Goal: Task Accomplishment & Management: Manage account settings

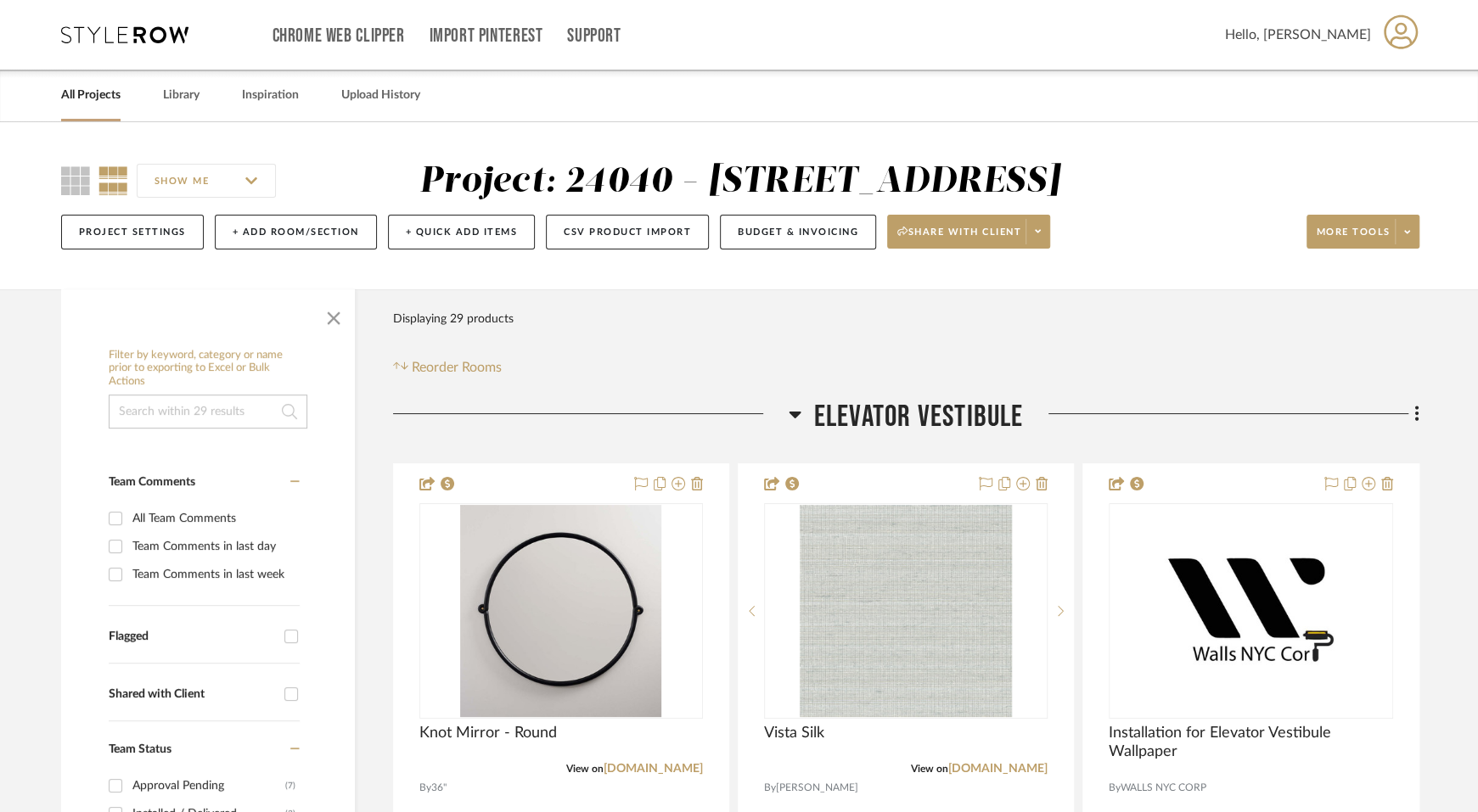
click at [104, 94] on link "All Projects" at bounding box center [90, 95] width 59 height 23
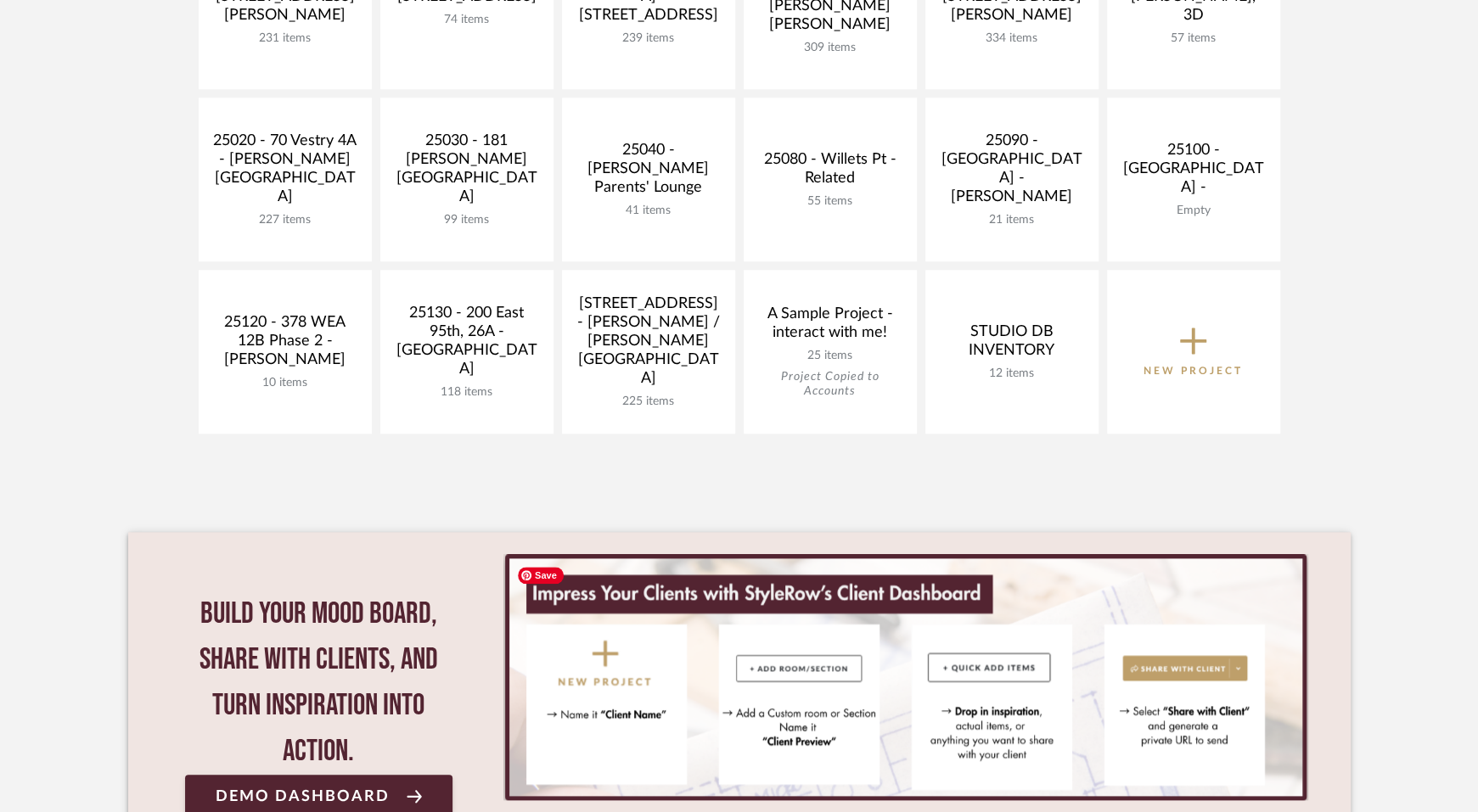
scroll to position [747, 0]
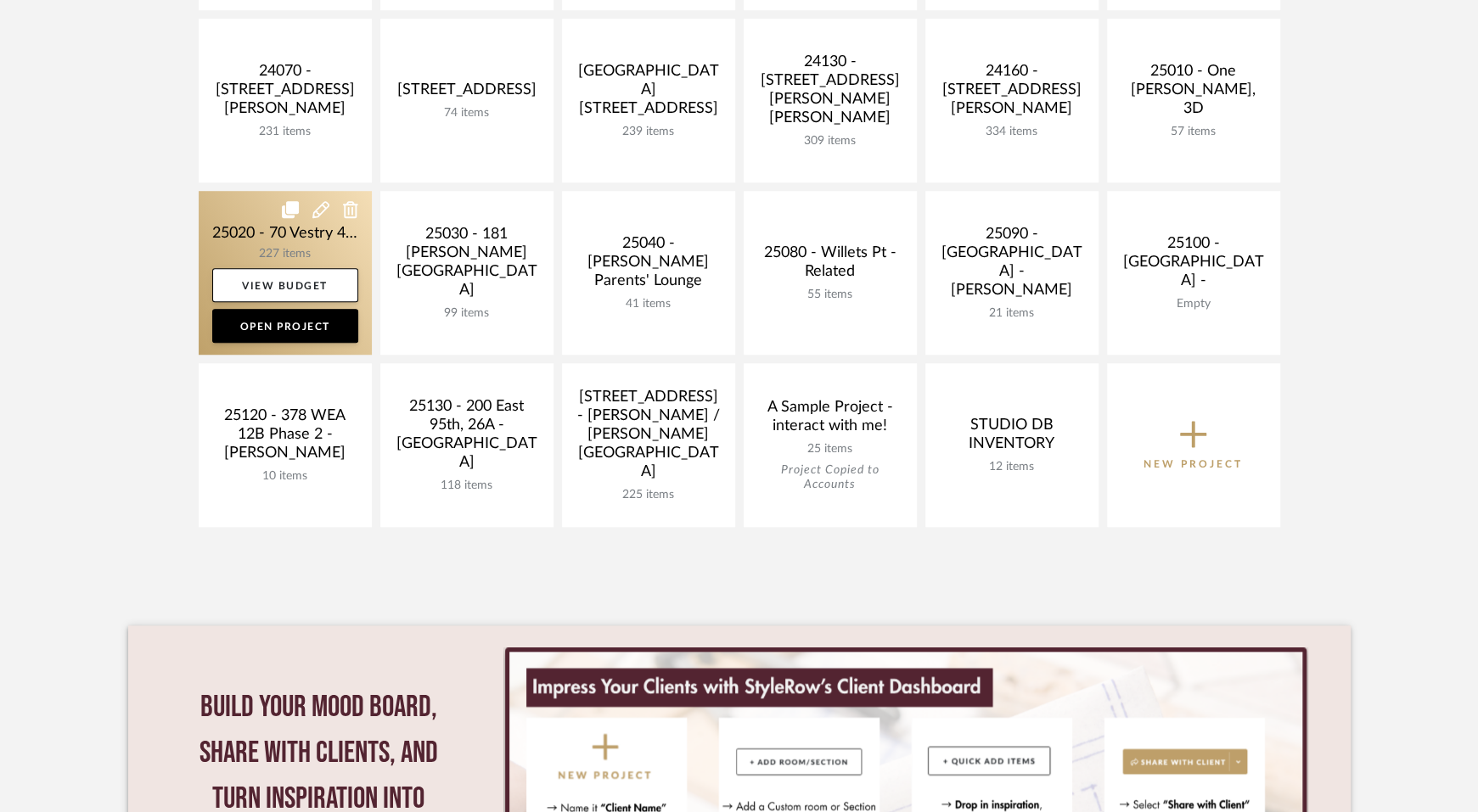
click at [301, 247] on link at bounding box center [285, 273] width 173 height 164
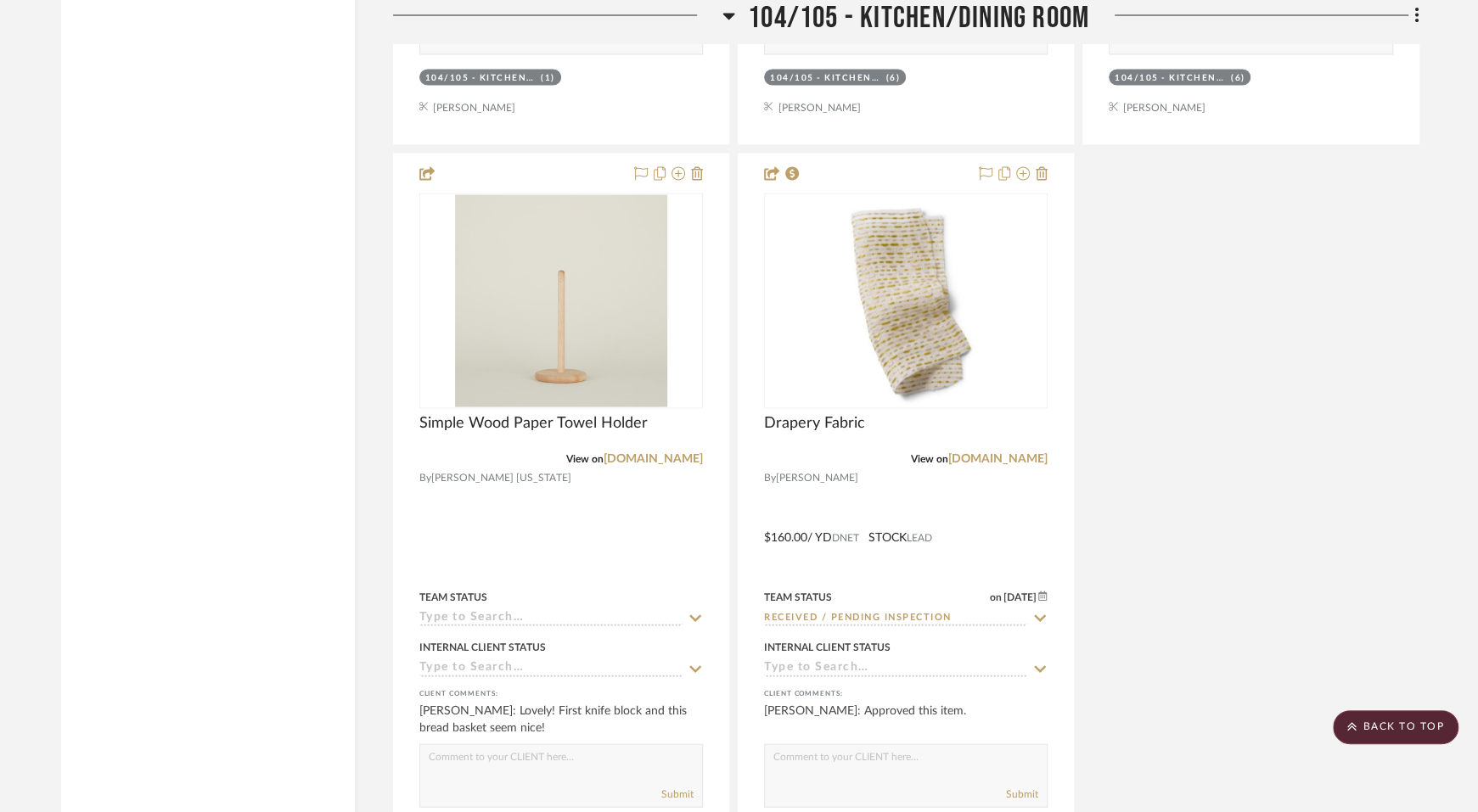
scroll to position [10985, 0]
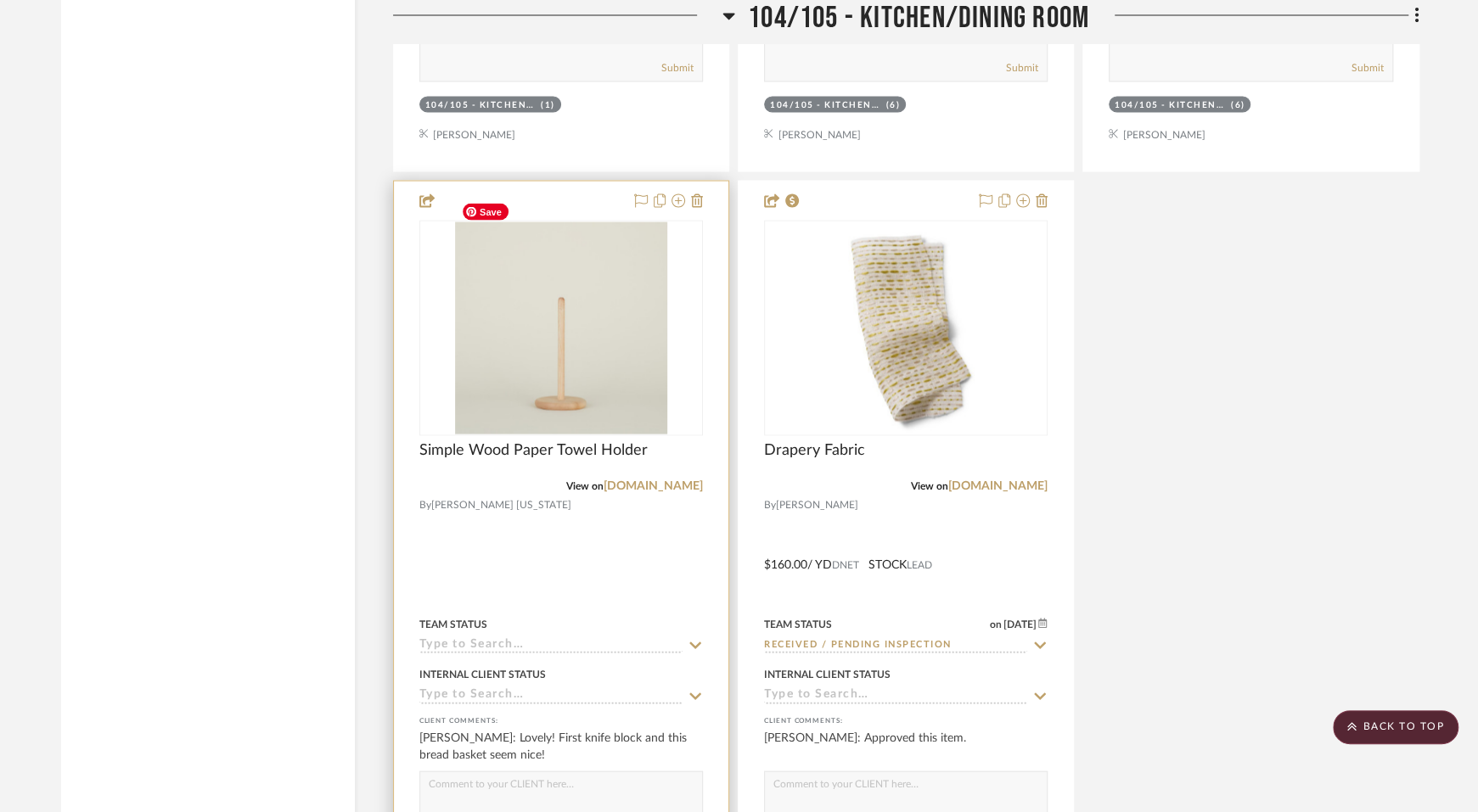
click at [0, 0] on img at bounding box center [0, 0] width 0 height 0
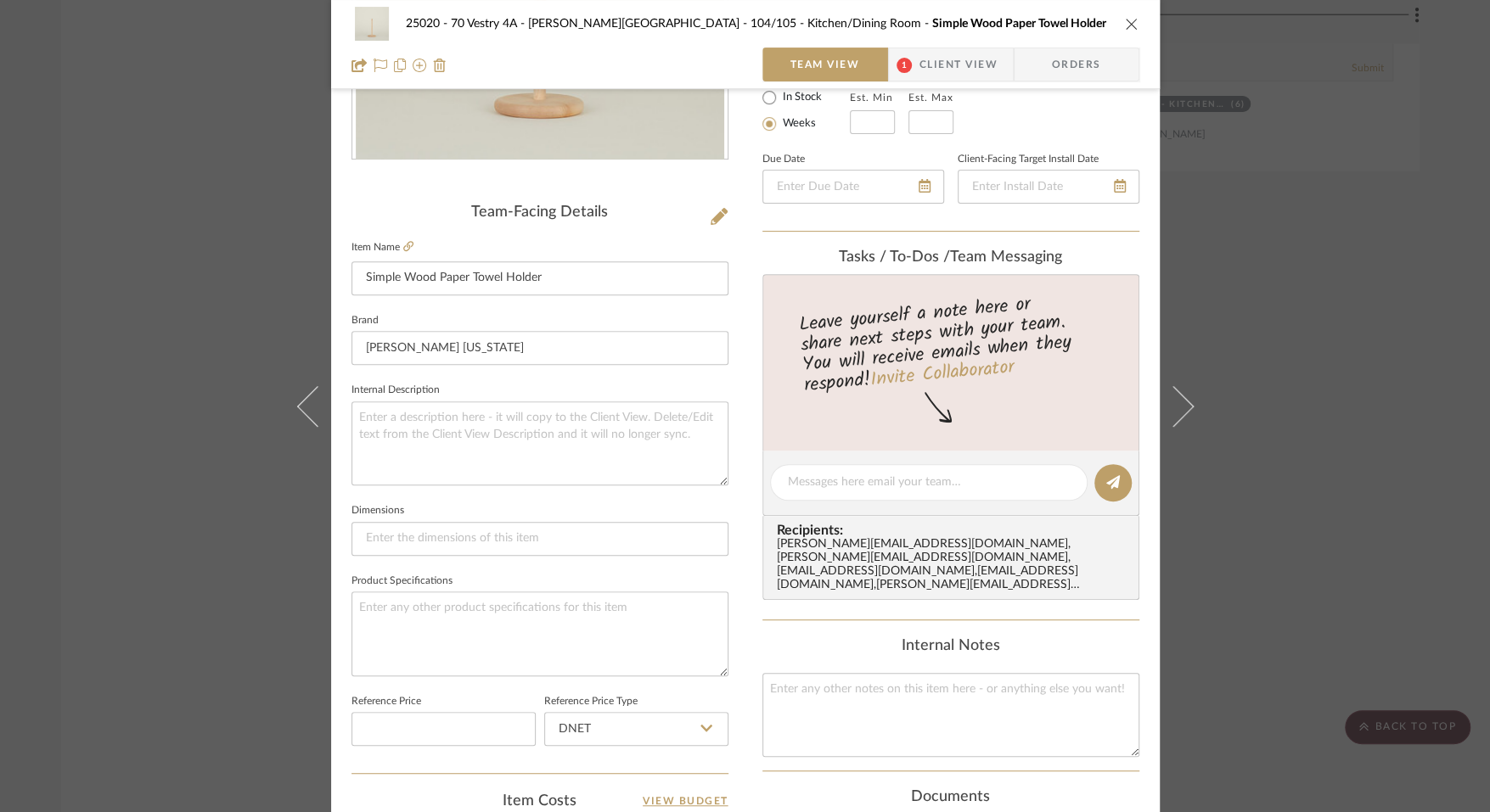
scroll to position [271, 0]
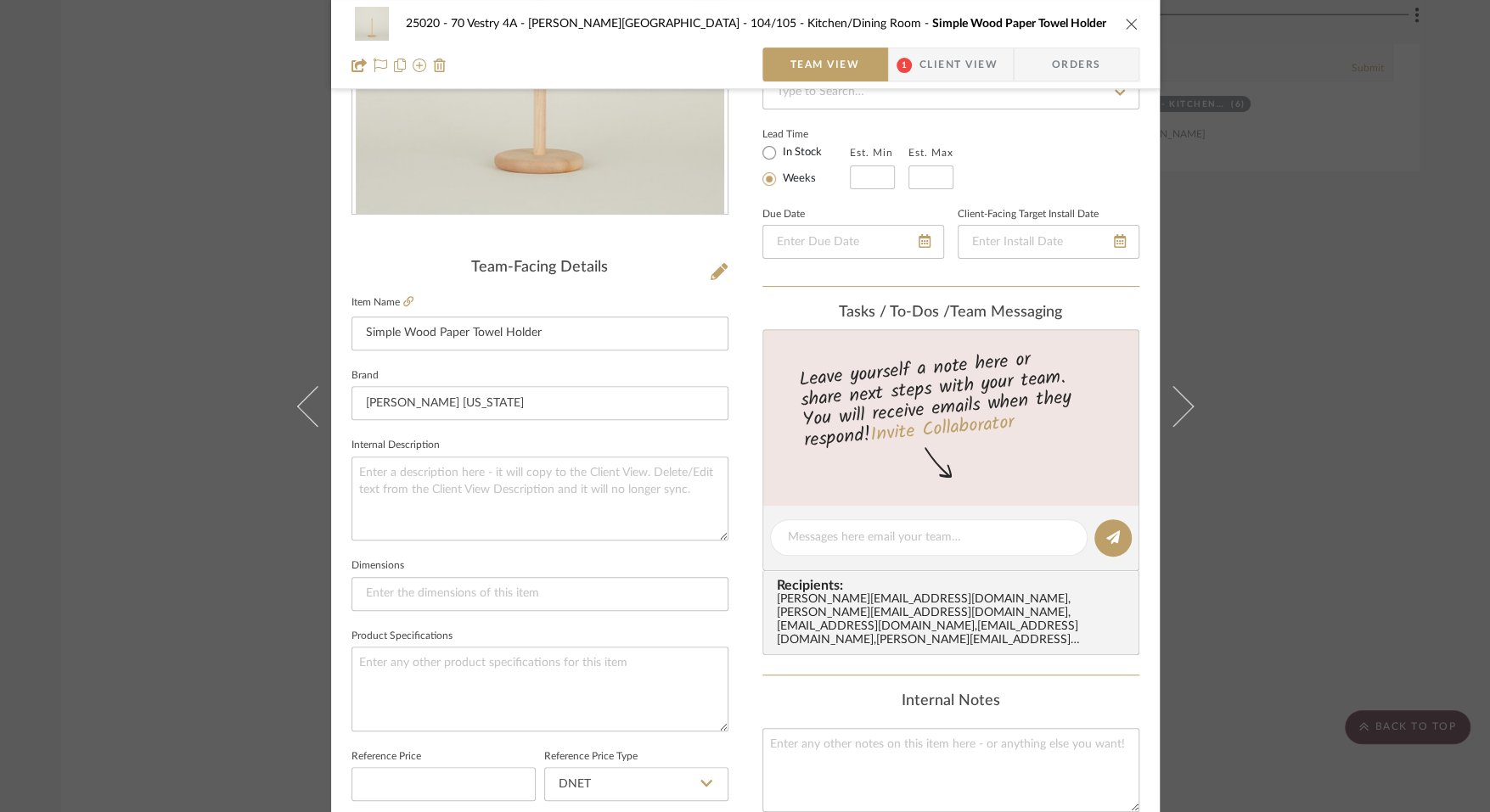
click at [928, 57] on span "Client View" at bounding box center [958, 64] width 78 height 34
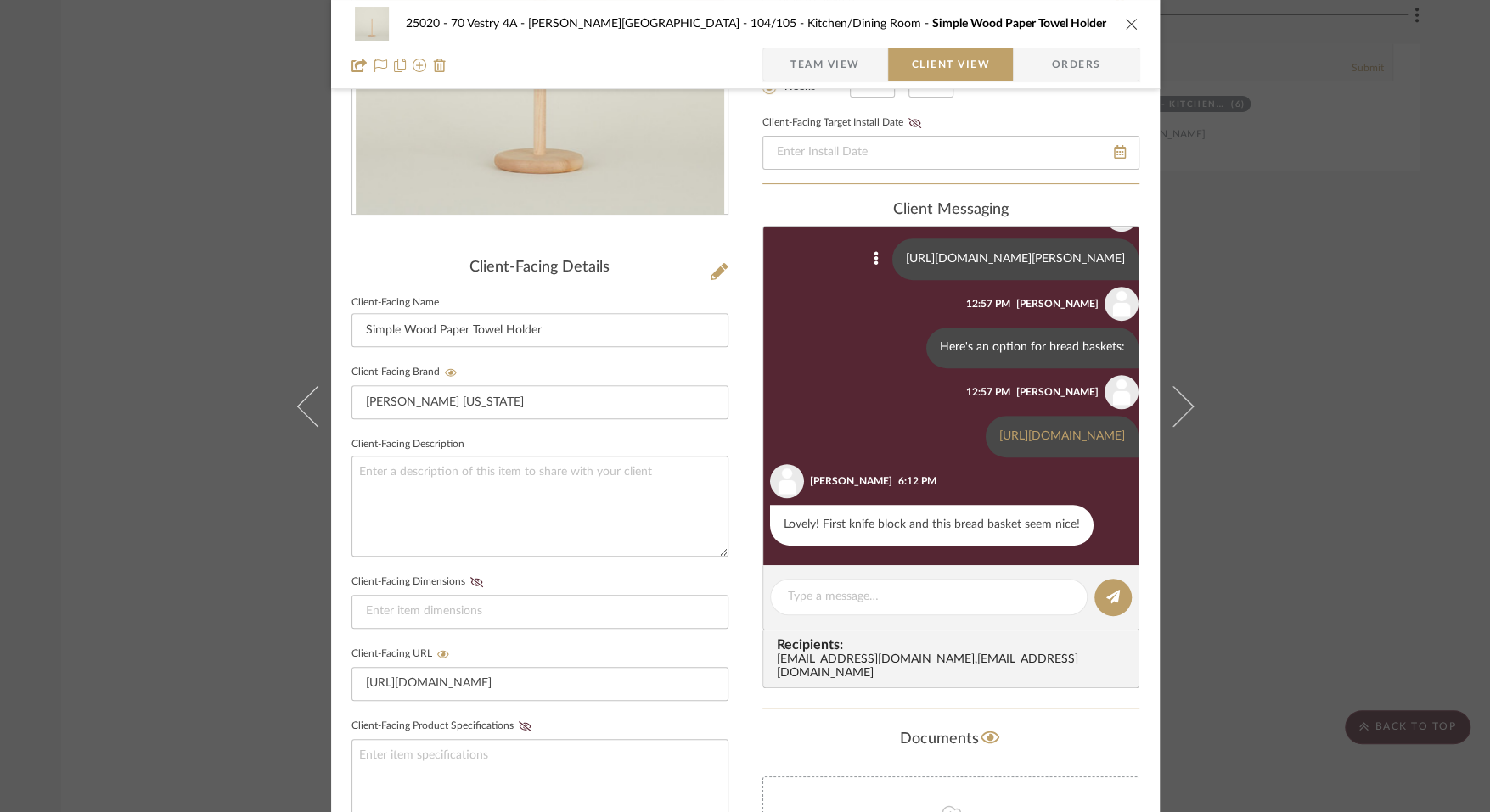
scroll to position [932, 0]
click at [999, 430] on link "[URL][DOMAIN_NAME]" at bounding box center [1062, 436] width 125 height 11
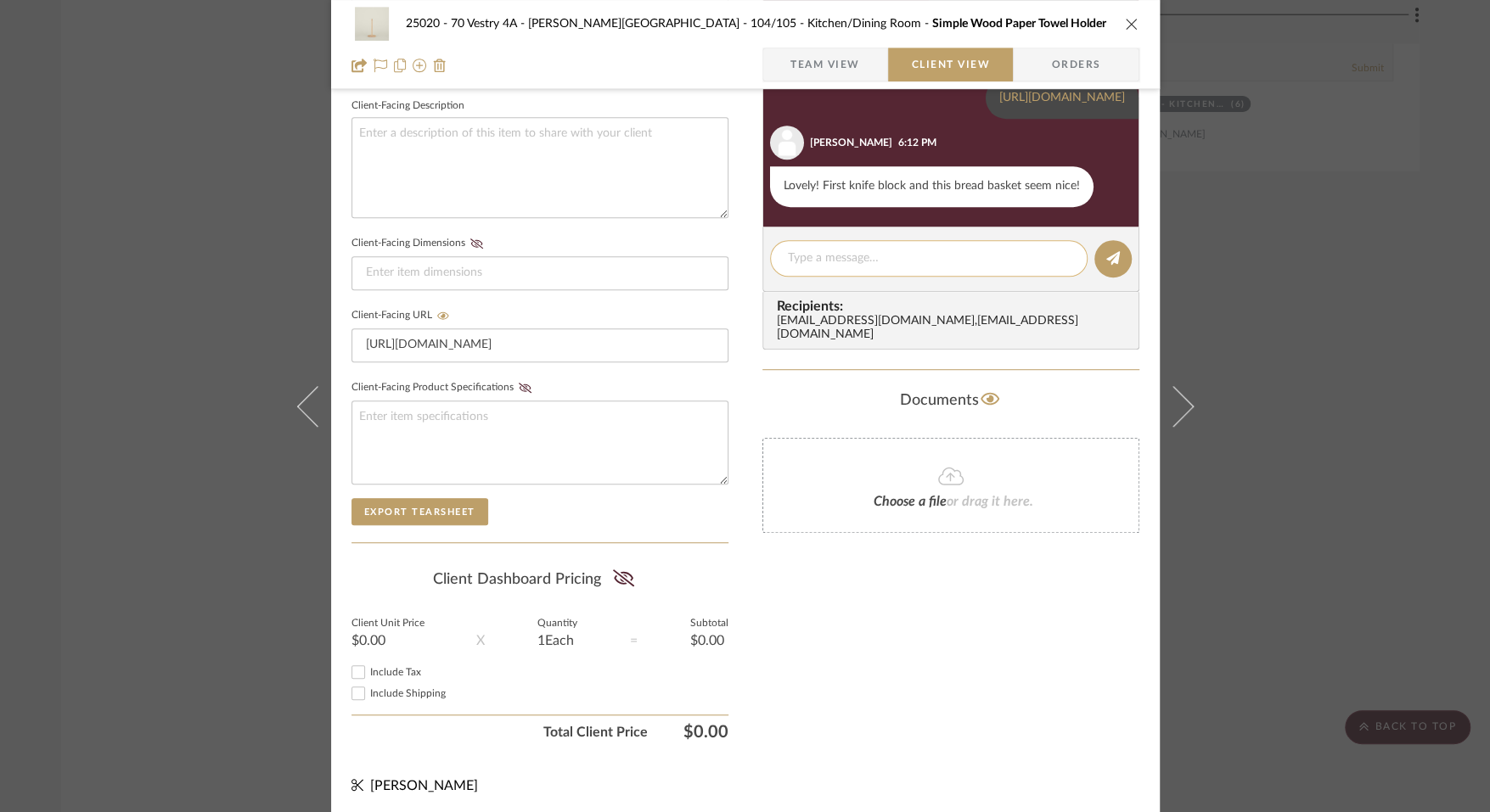
click at [947, 248] on div at bounding box center [928, 257] width 317 height 36
click at [920, 262] on textarea at bounding box center [928, 258] width 282 height 18
click at [1387, 417] on div "25020 - 70 Vestry 4A - [PERSON_NAME] 104/105 - Kitchen/Dining Room Simple Wood …" at bounding box center [745, 406] width 1490 height 812
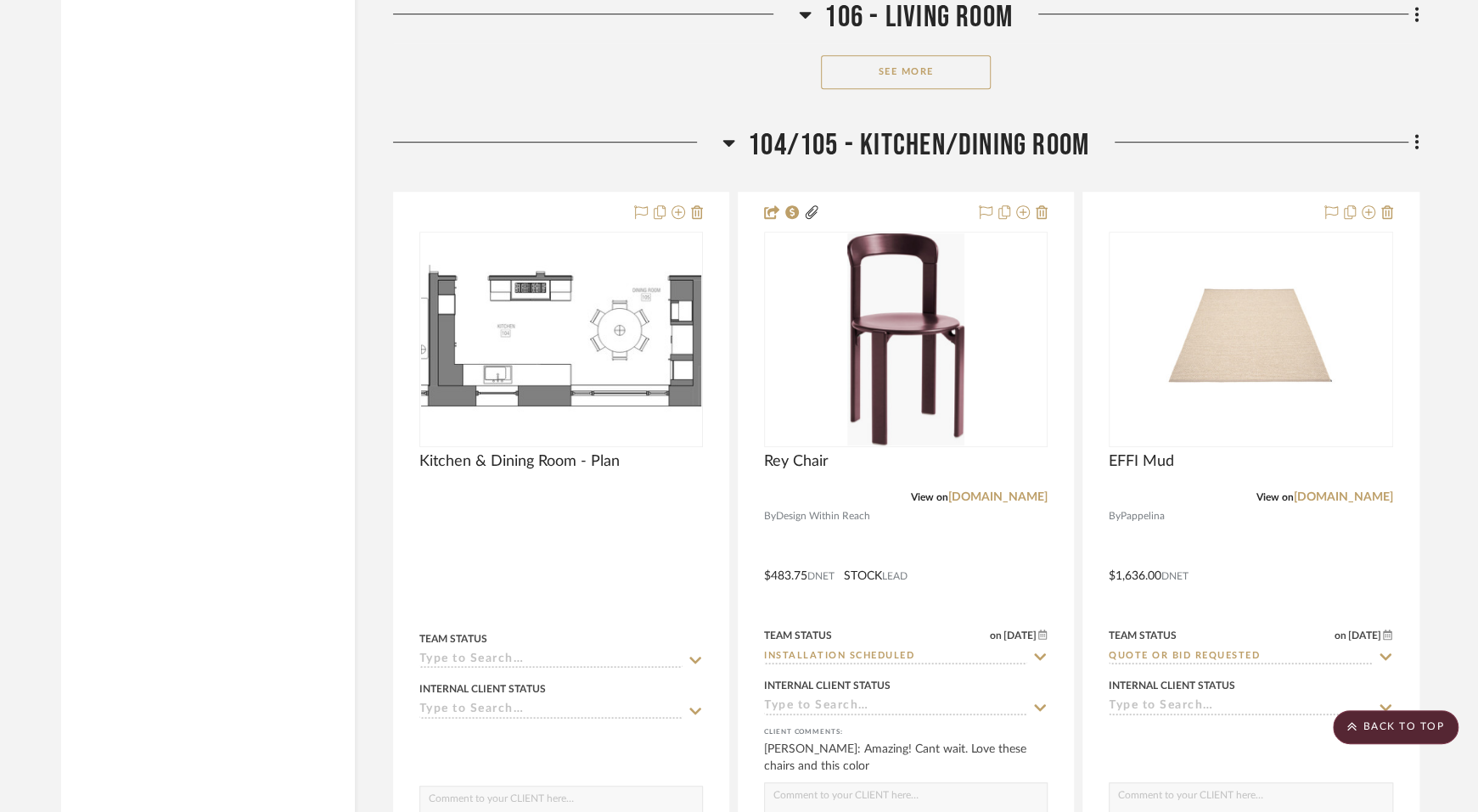
scroll to position [9532, 0]
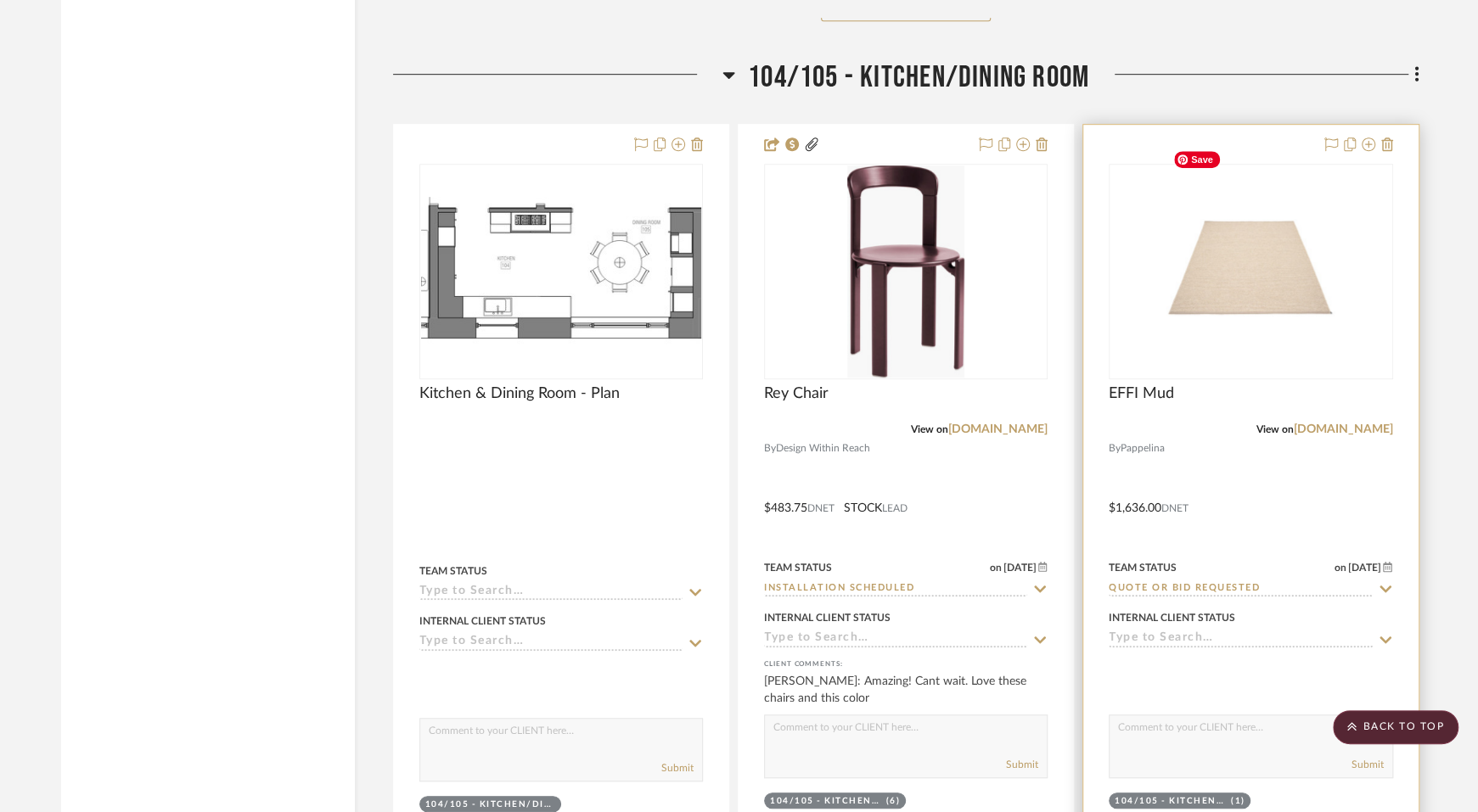
click at [0, 0] on img at bounding box center [0, 0] width 0 height 0
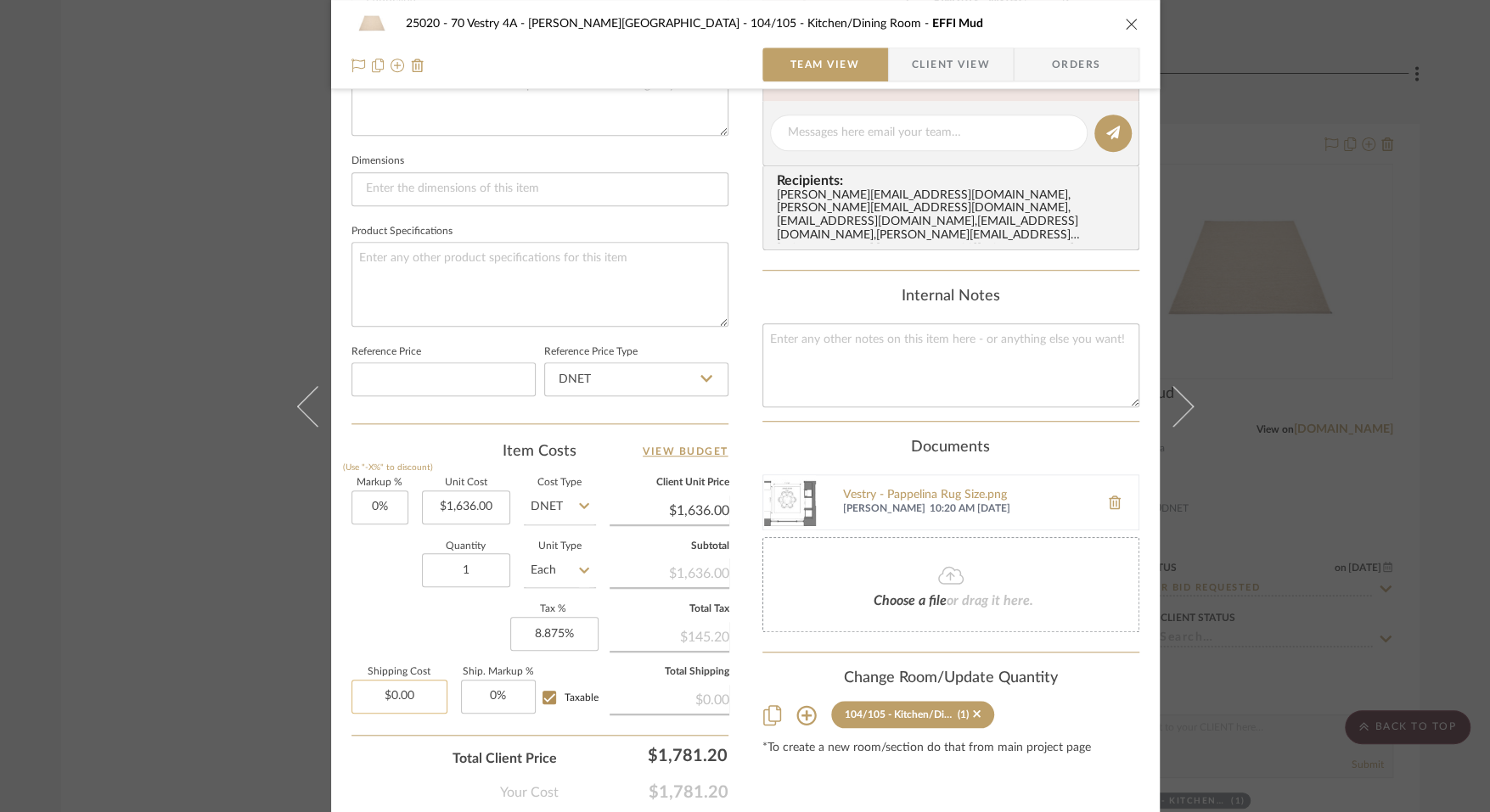
scroll to position [684, 0]
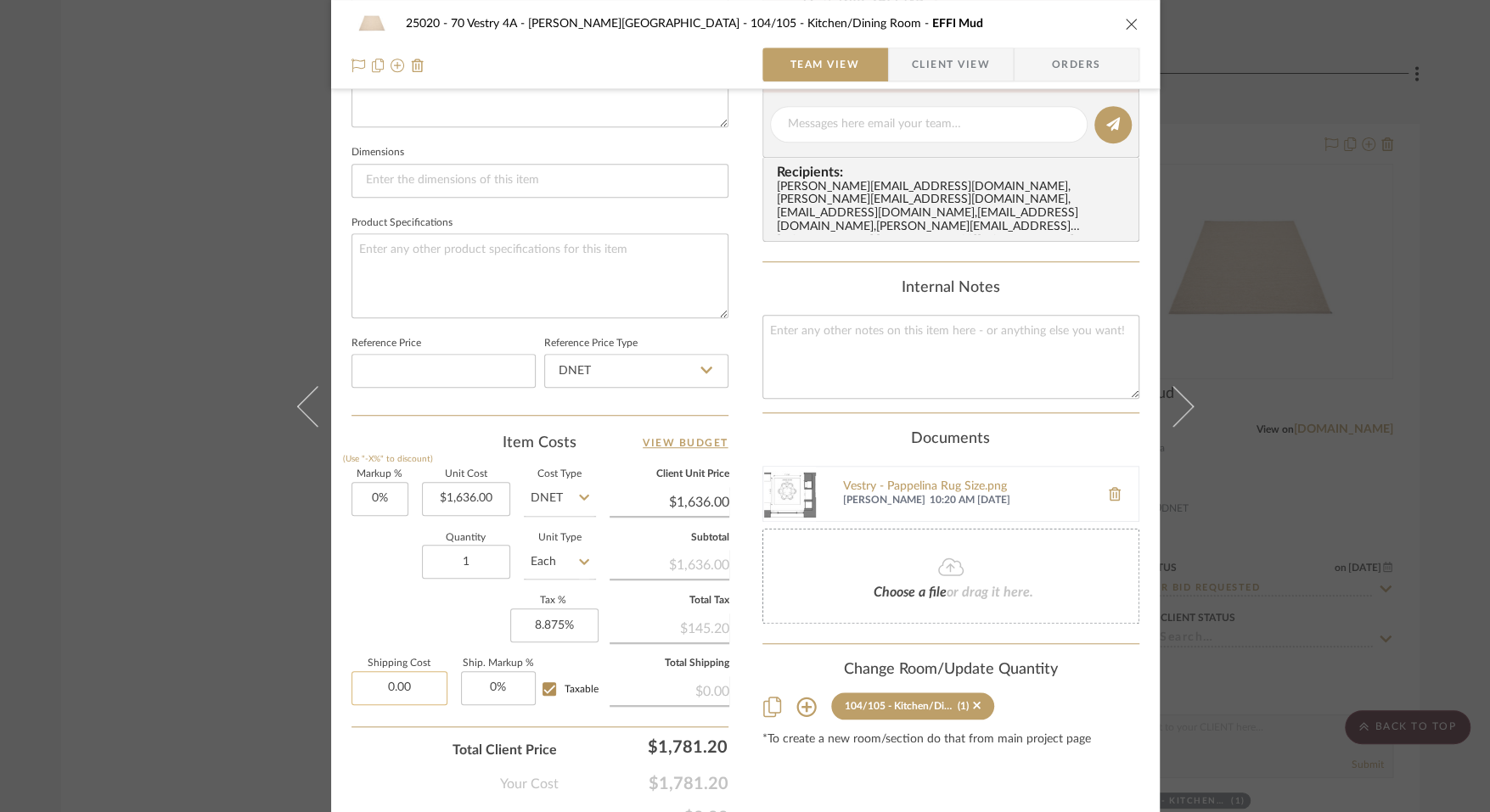
click at [413, 697] on input "0.00" at bounding box center [399, 689] width 96 height 34
type input "$45.00"
click at [858, 764] on div "Content here copies to Client View - confirm visibility there. Show in Client D…" at bounding box center [950, 130] width 376 height 1397
click at [566, 621] on input "8.875" at bounding box center [555, 625] width 88 height 34
type input "0%"
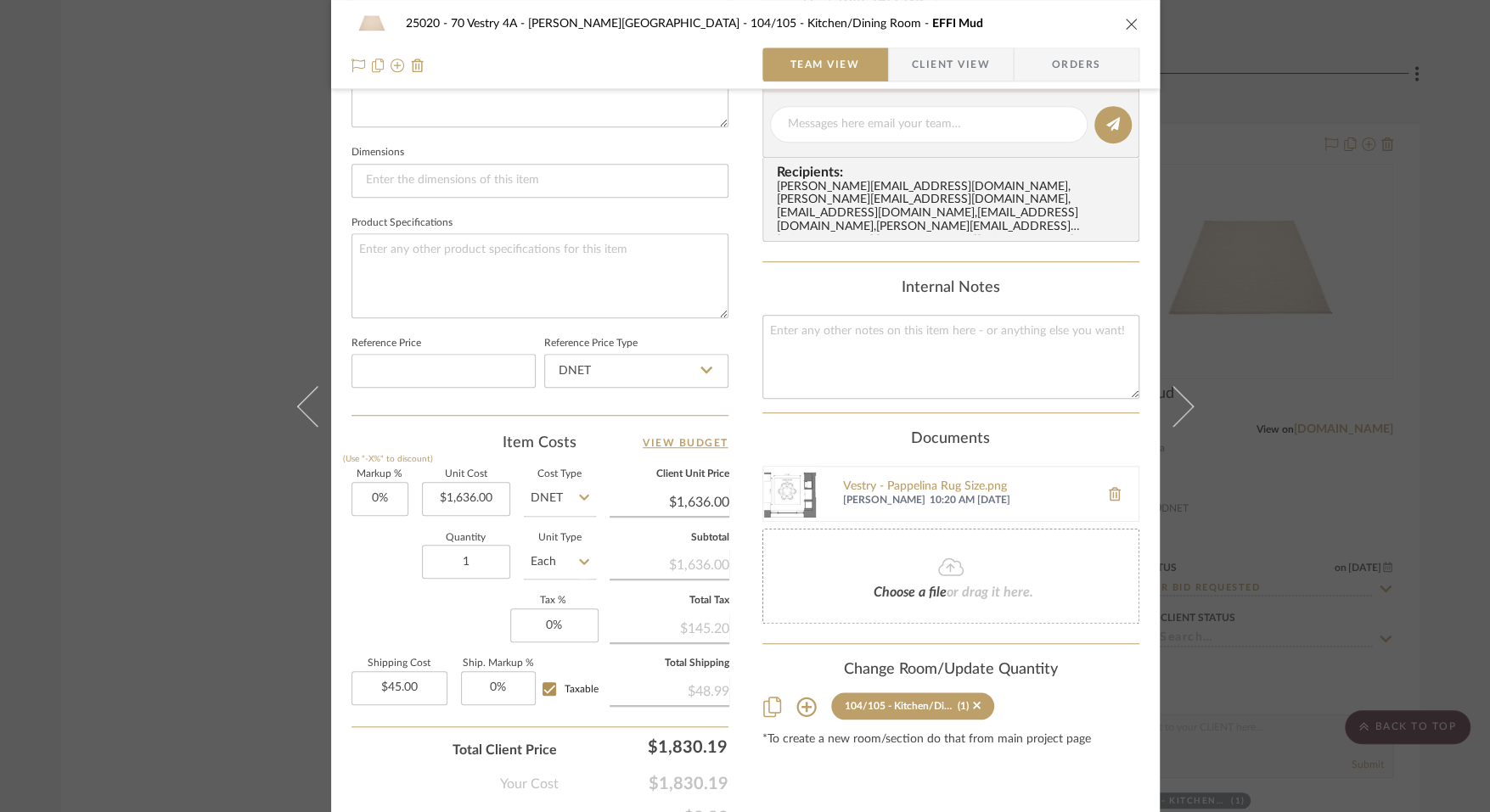
click at [804, 756] on div "Content here copies to Client View - confirm visibility there. Show in Client D…" at bounding box center [950, 130] width 376 height 1397
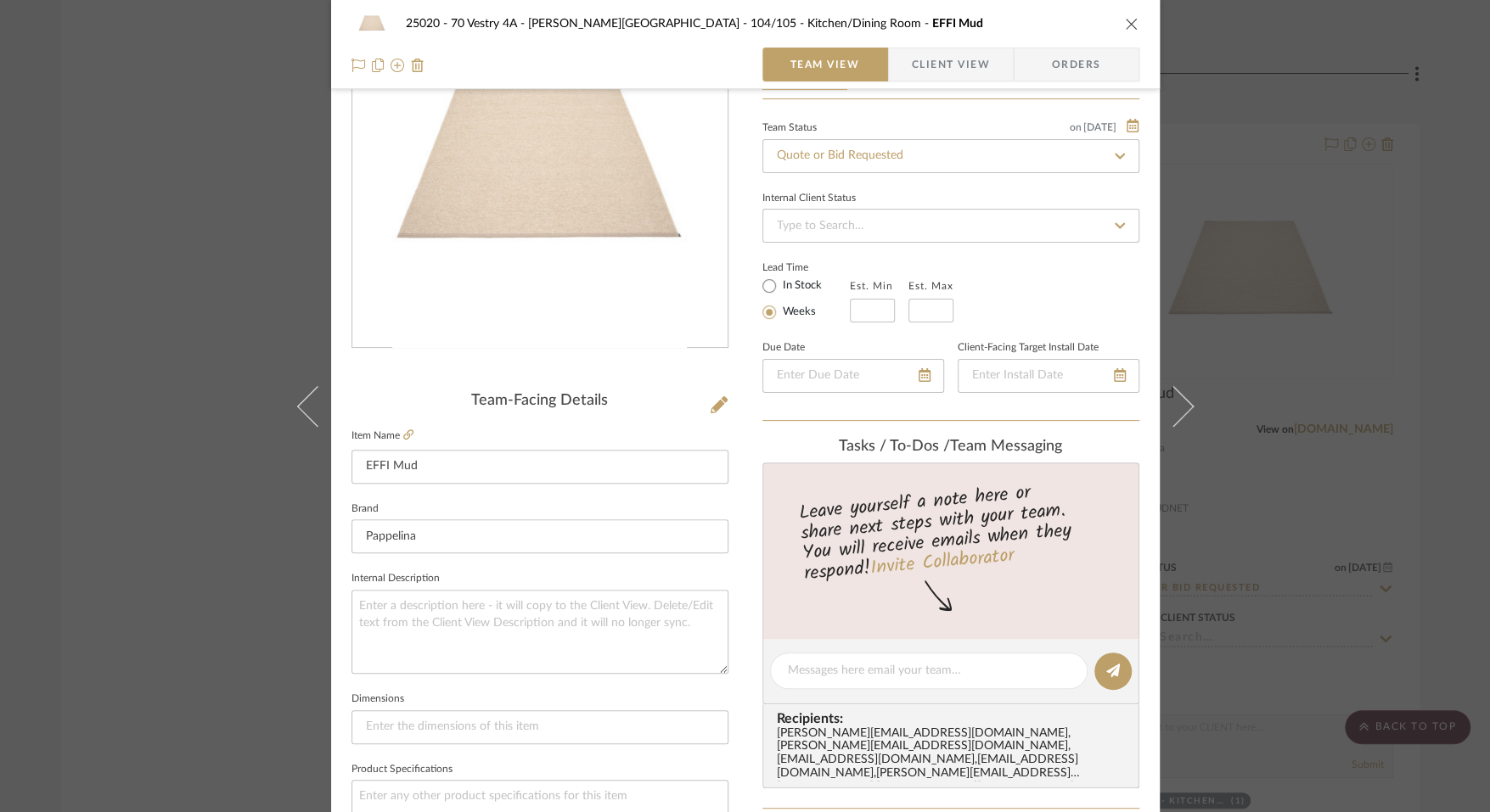
scroll to position [61, 0]
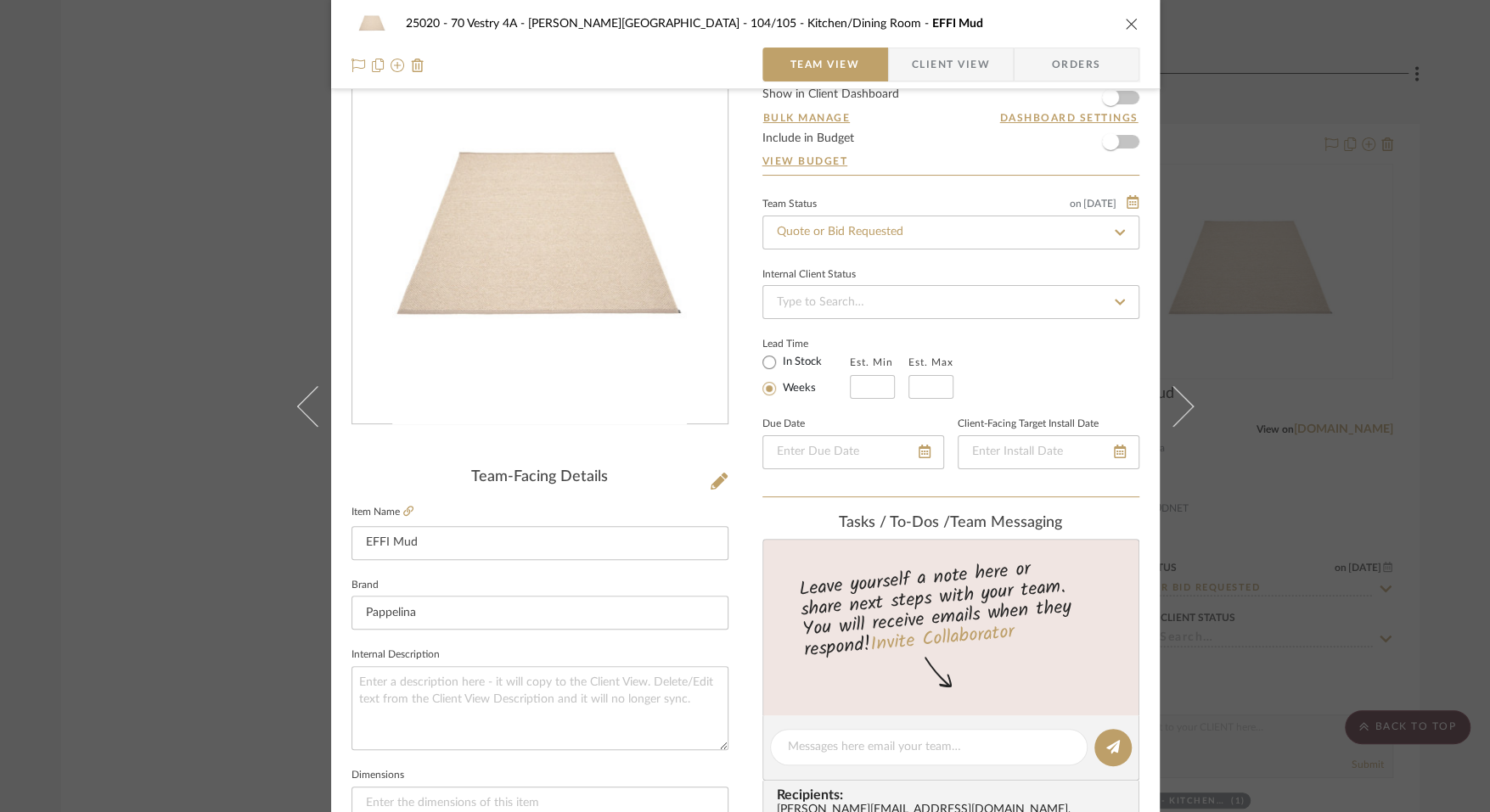
click at [952, 69] on span "Client View" at bounding box center [950, 64] width 78 height 34
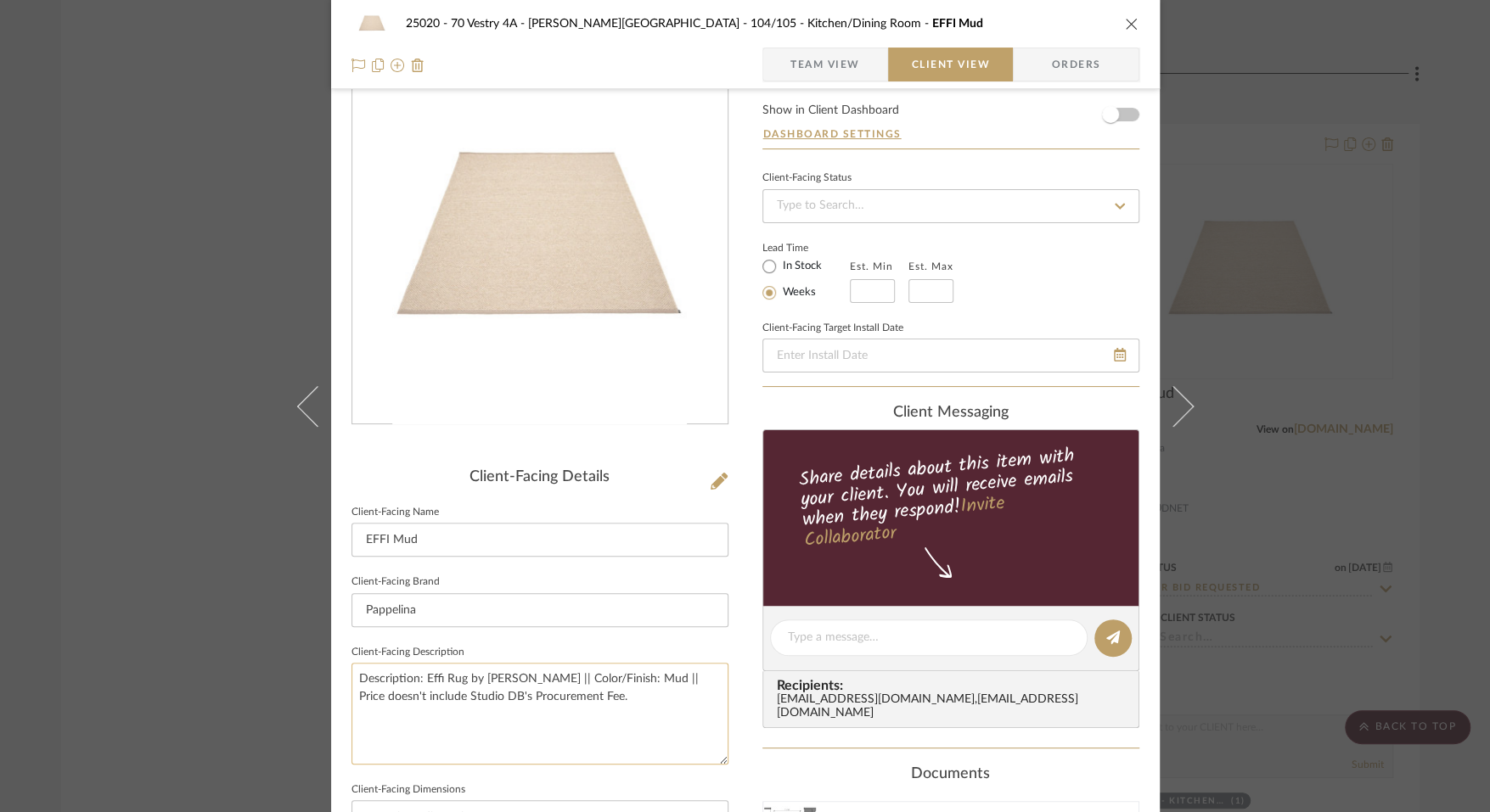
click at [579, 689] on textarea "Description: Effi Rug by [PERSON_NAME] || Color/Finish: Mud || Price doesn't in…" at bounding box center [540, 713] width 376 height 101
click at [646, 681] on textarea "Description: Effi Rug by [PERSON_NAME] || Color/Finish: Mud || Price doesn't in…" at bounding box center [540, 713] width 376 height 101
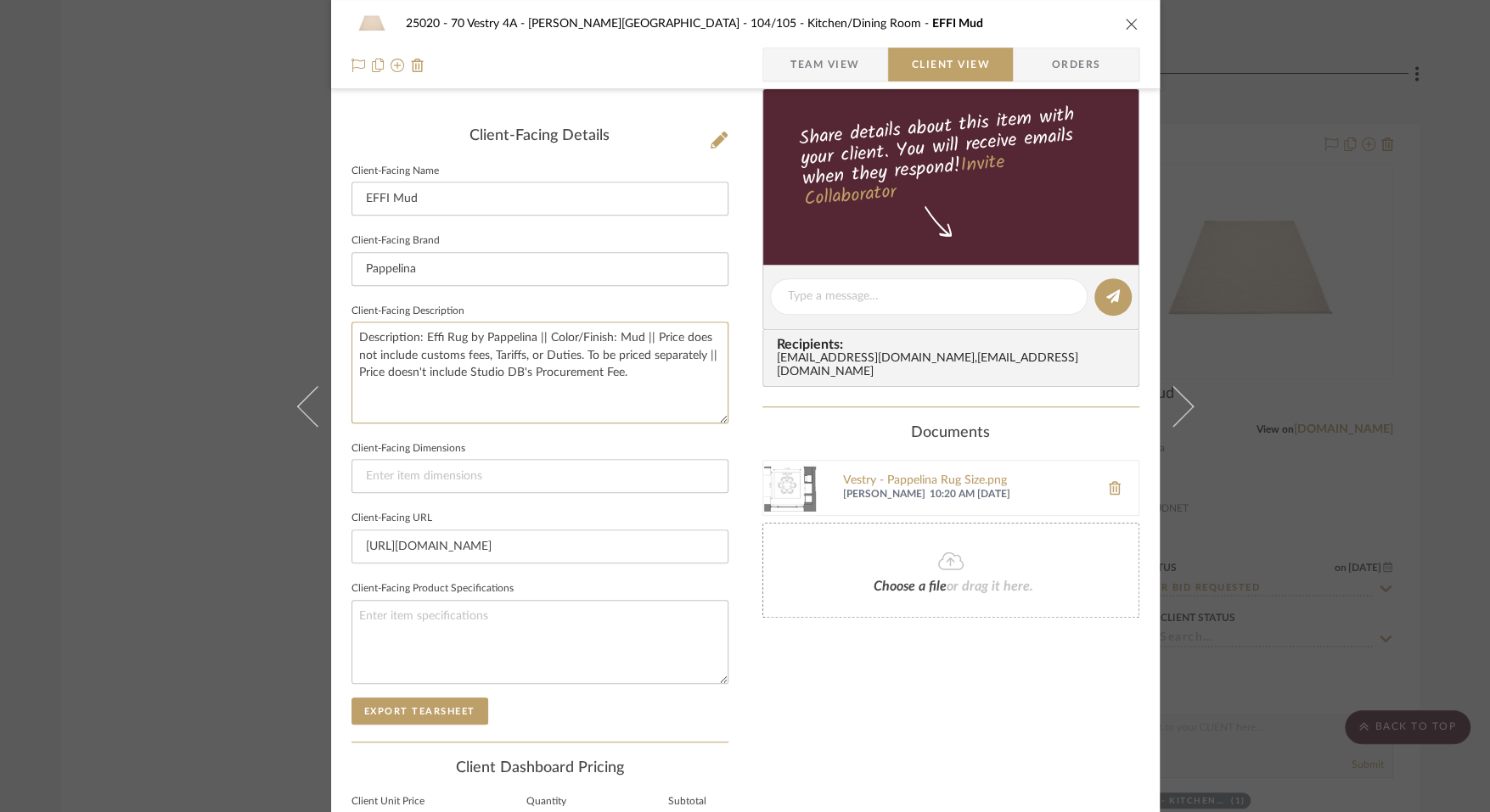
type textarea "Description: Effi Rug by Pappelina || Color/Finish: Mud || Price does not inclu…"
click at [751, 722] on div "25020 - 70 Vestry 4A - [PERSON_NAME] 104/105 - Kitchen/Dining Room EFFI Mud Tea…" at bounding box center [745, 302] width 829 height 1385
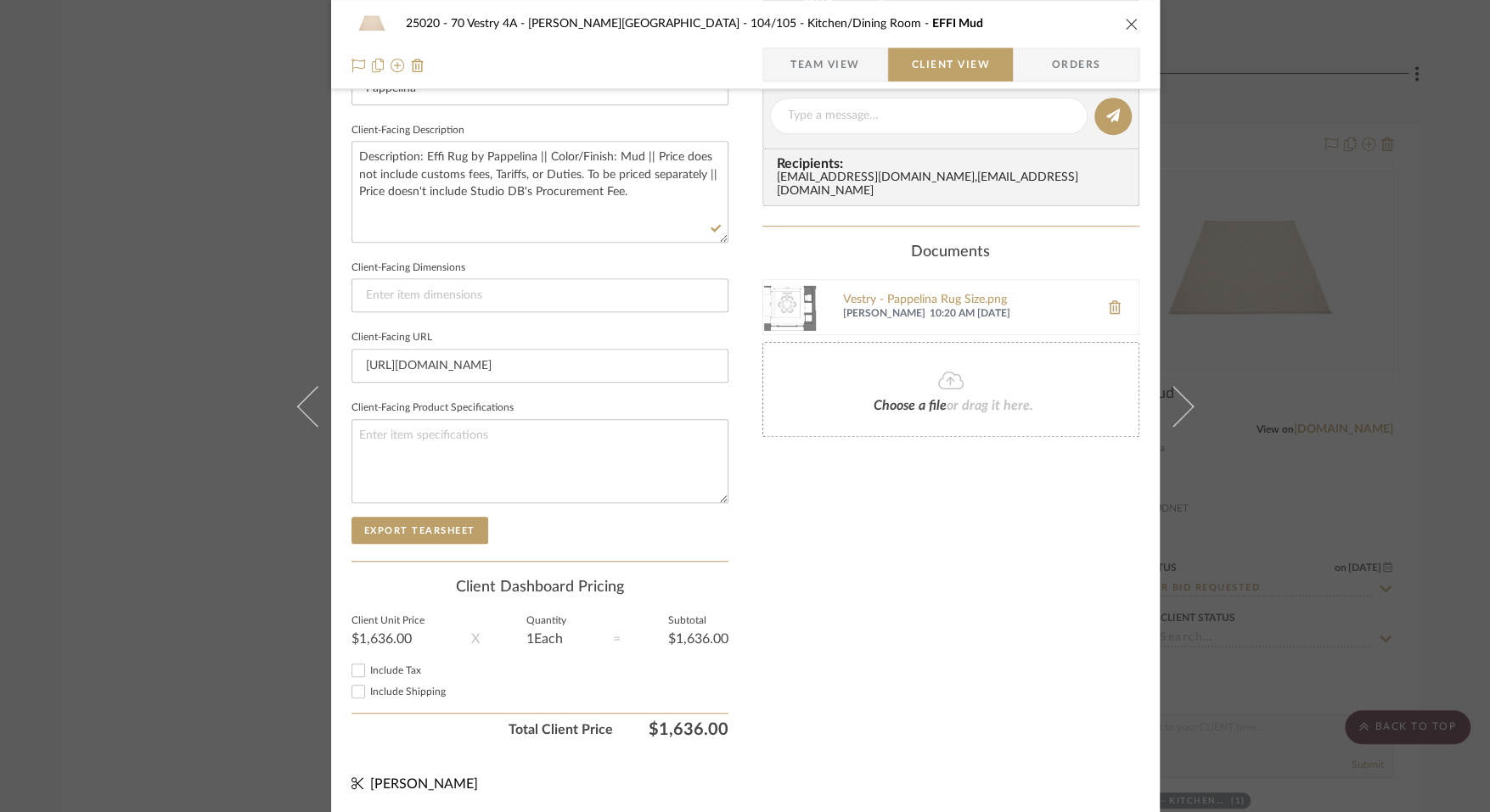
click at [393, 698] on div "Include Shipping" at bounding box center [540, 691] width 376 height 20
click at [395, 692] on span "Include Shipping" at bounding box center [408, 692] width 76 height 11
click at [369, 692] on input "Include Shipping" at bounding box center [358, 691] width 20 height 20
checkbox input "true"
click at [893, 657] on div "Only content on this tab can share to Dashboard. Click eyeball icon to show or …" at bounding box center [950, 139] width 376 height 1215
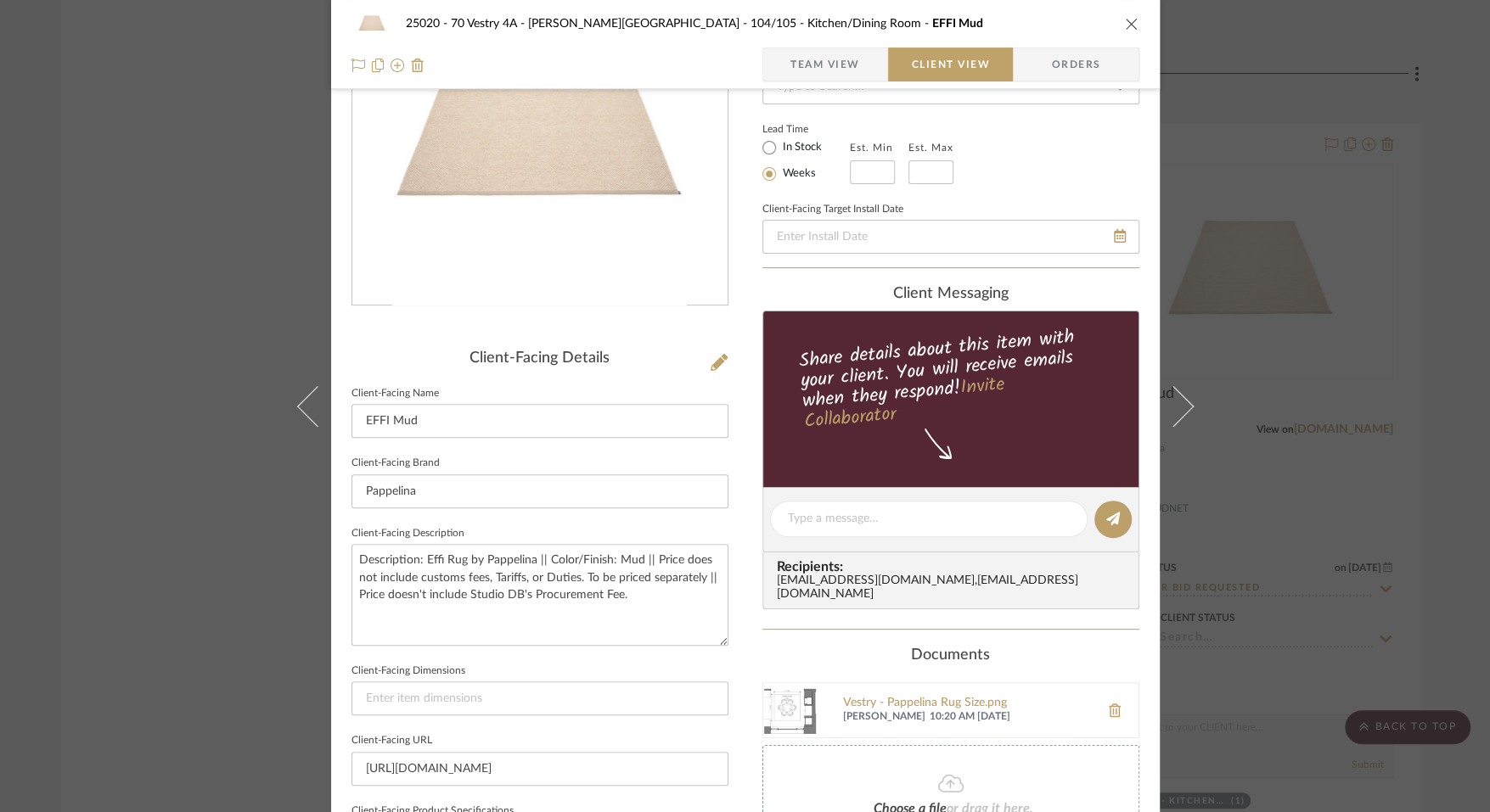
scroll to position [0, 0]
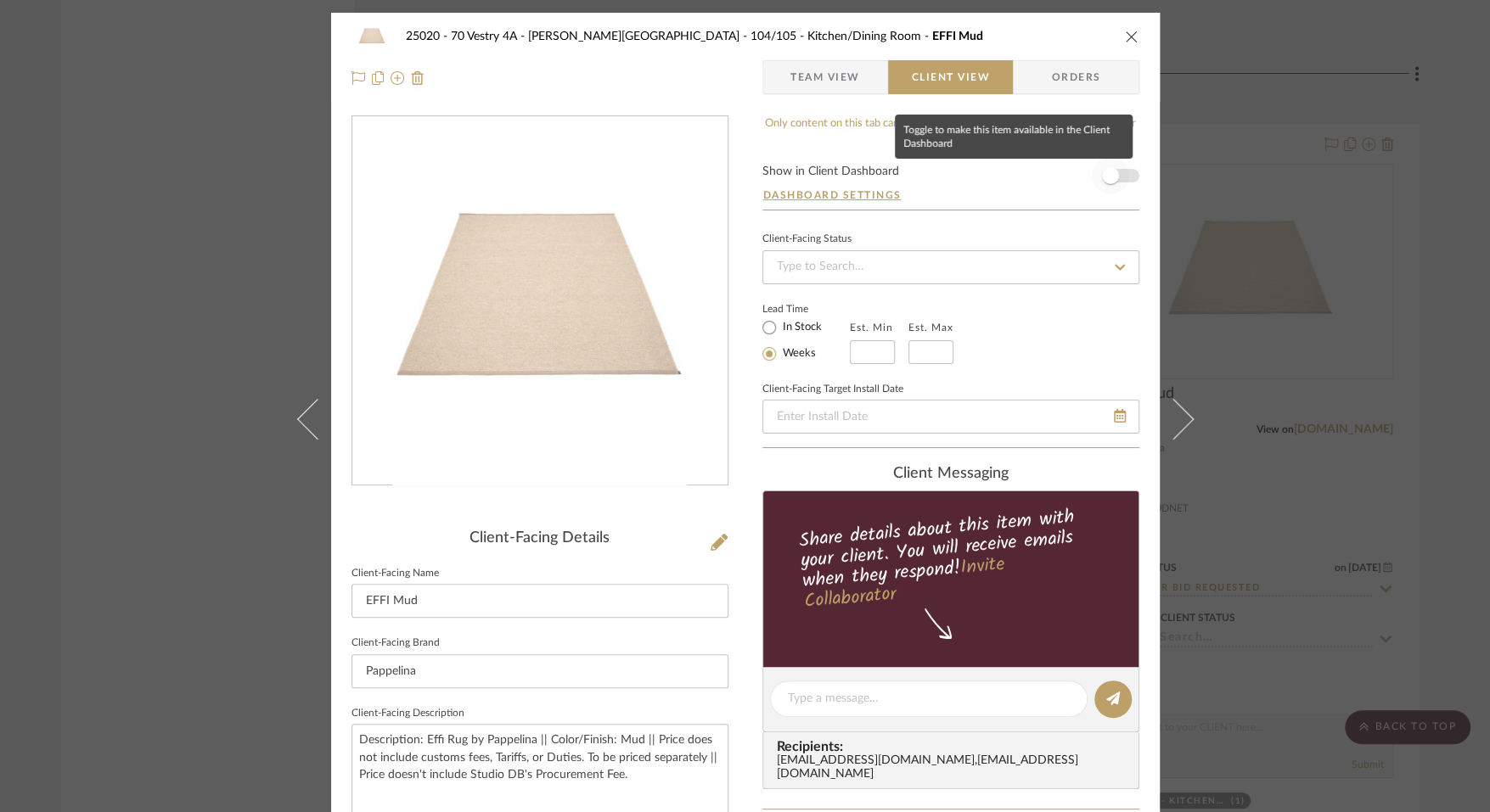
click at [1106, 174] on span "button" at bounding box center [1110, 175] width 17 height 17
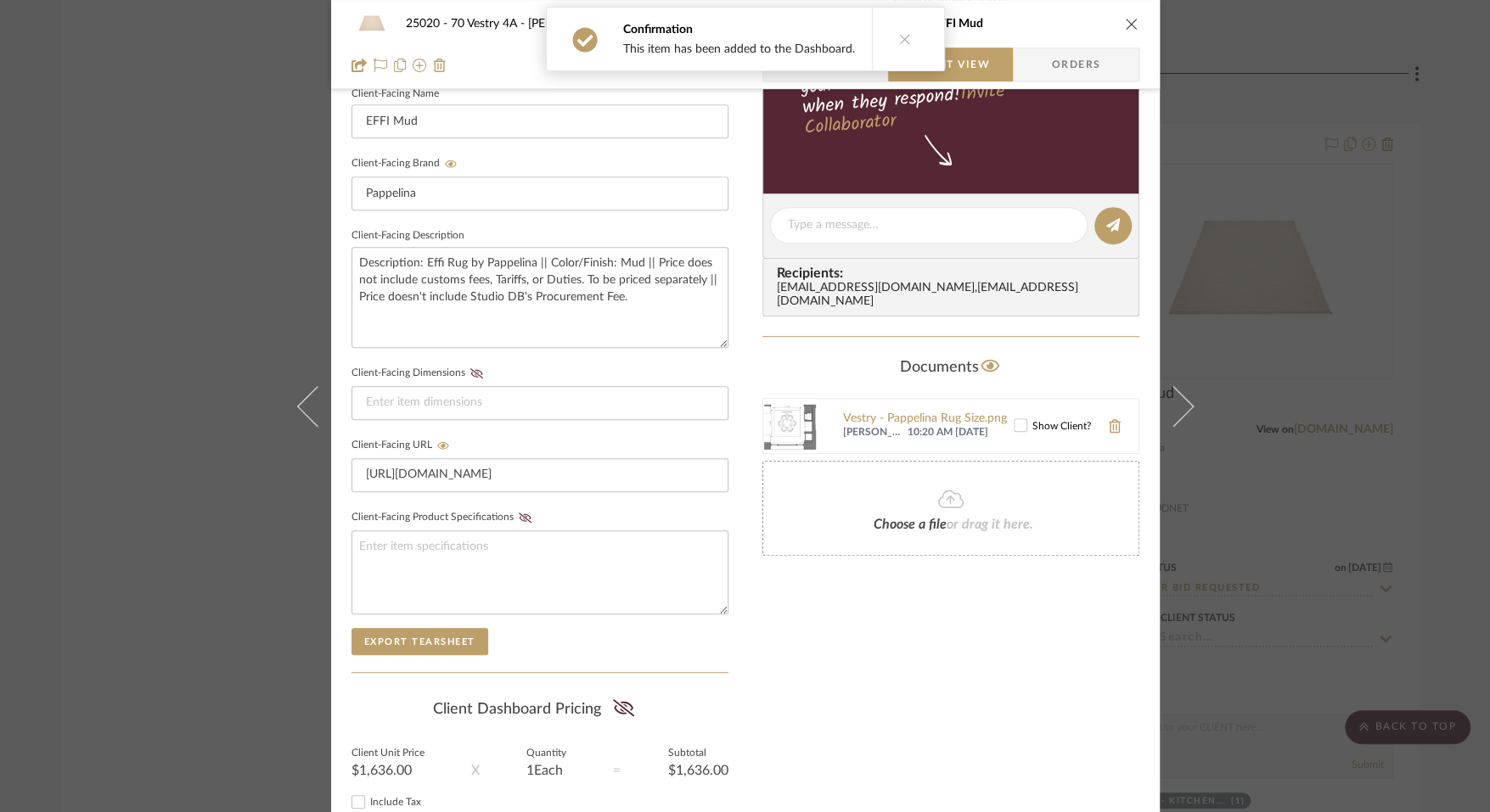
scroll to position [609, 0]
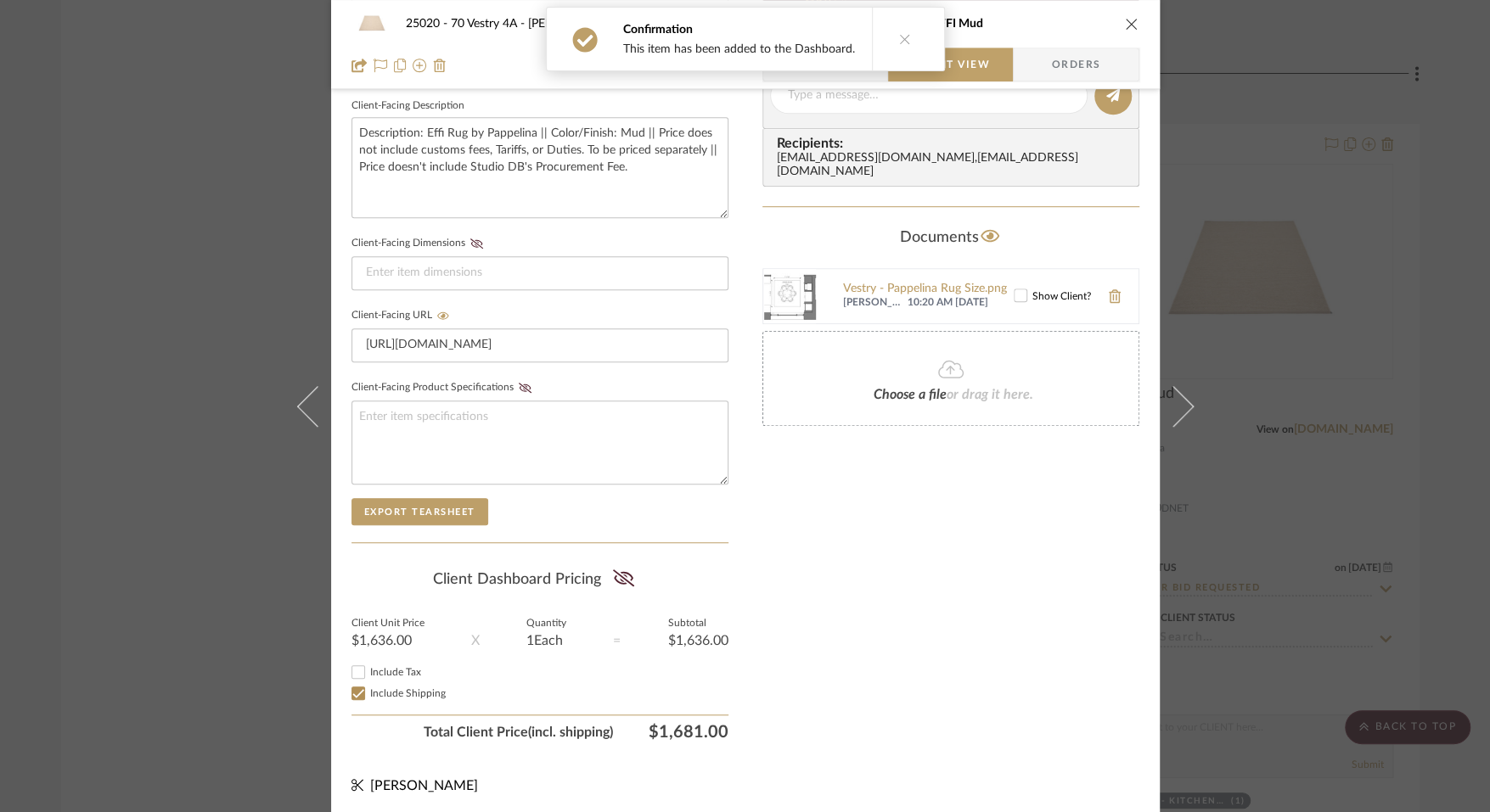
click at [1015, 289] on icon at bounding box center [1020, 294] width 11 height 11
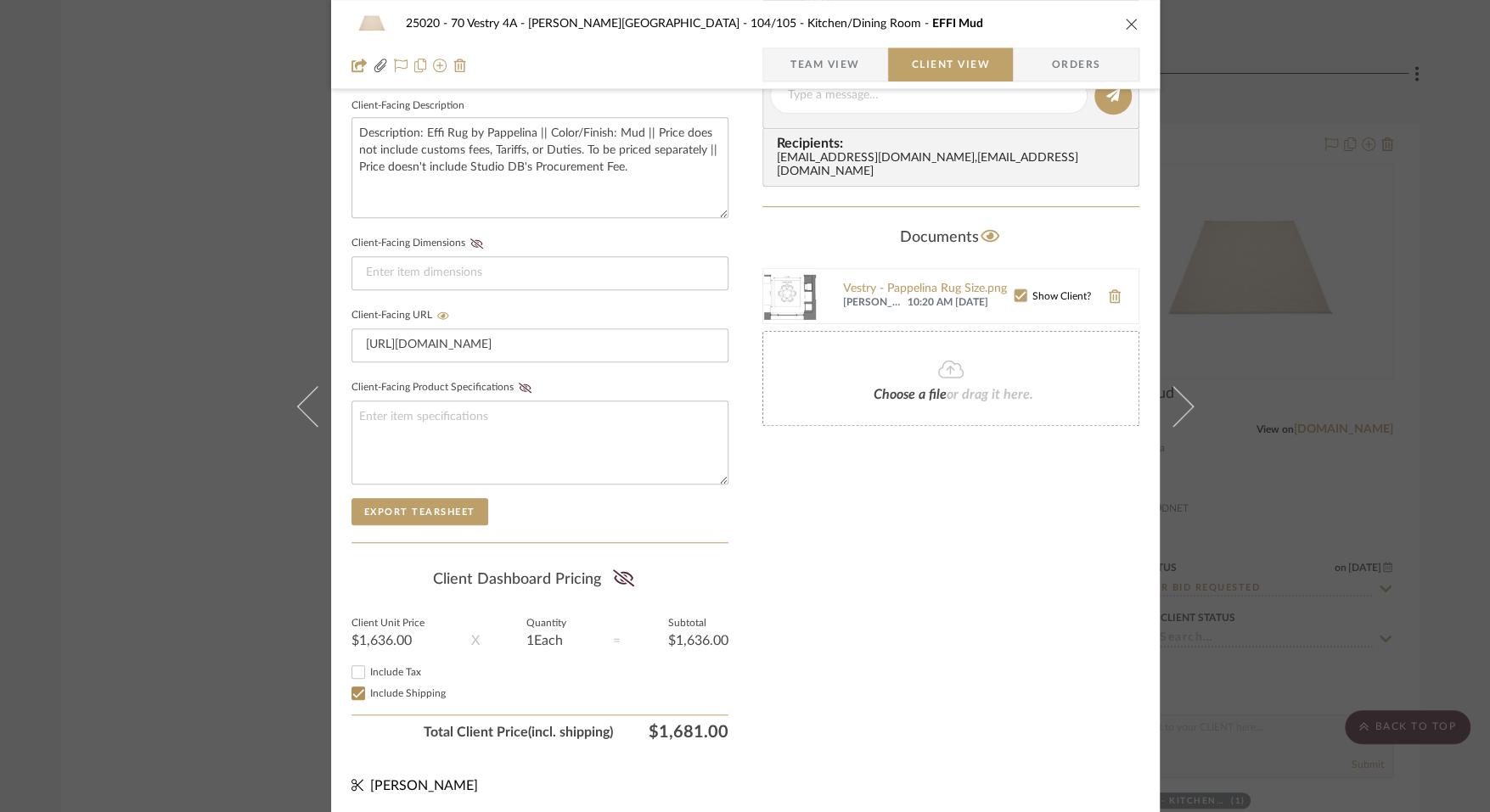
scroll to position [0, 0]
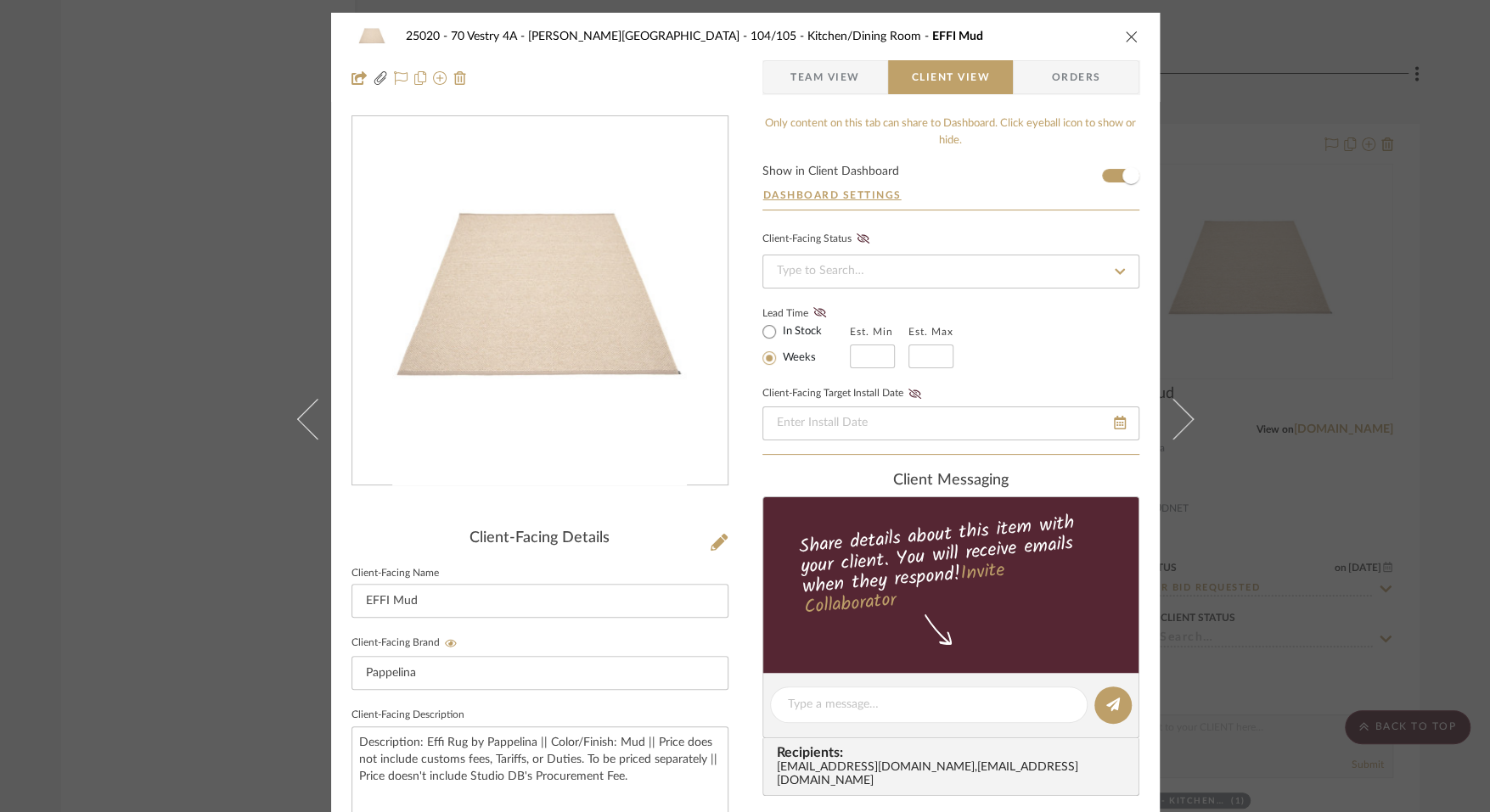
click at [859, 81] on span "Team View" at bounding box center [825, 77] width 124 height 34
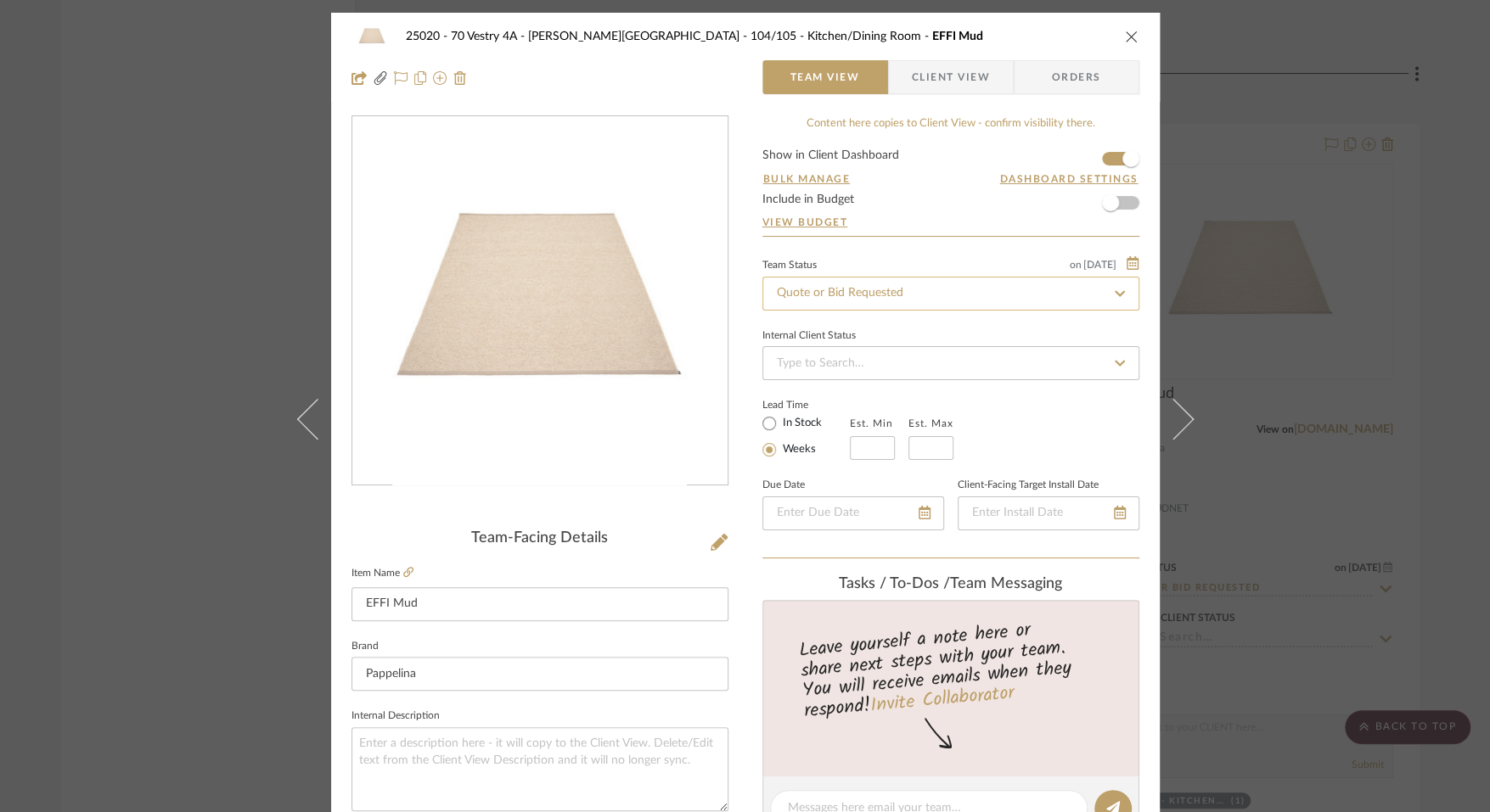
click at [841, 281] on input "Quote or Bid Requested" at bounding box center [950, 294] width 376 height 34
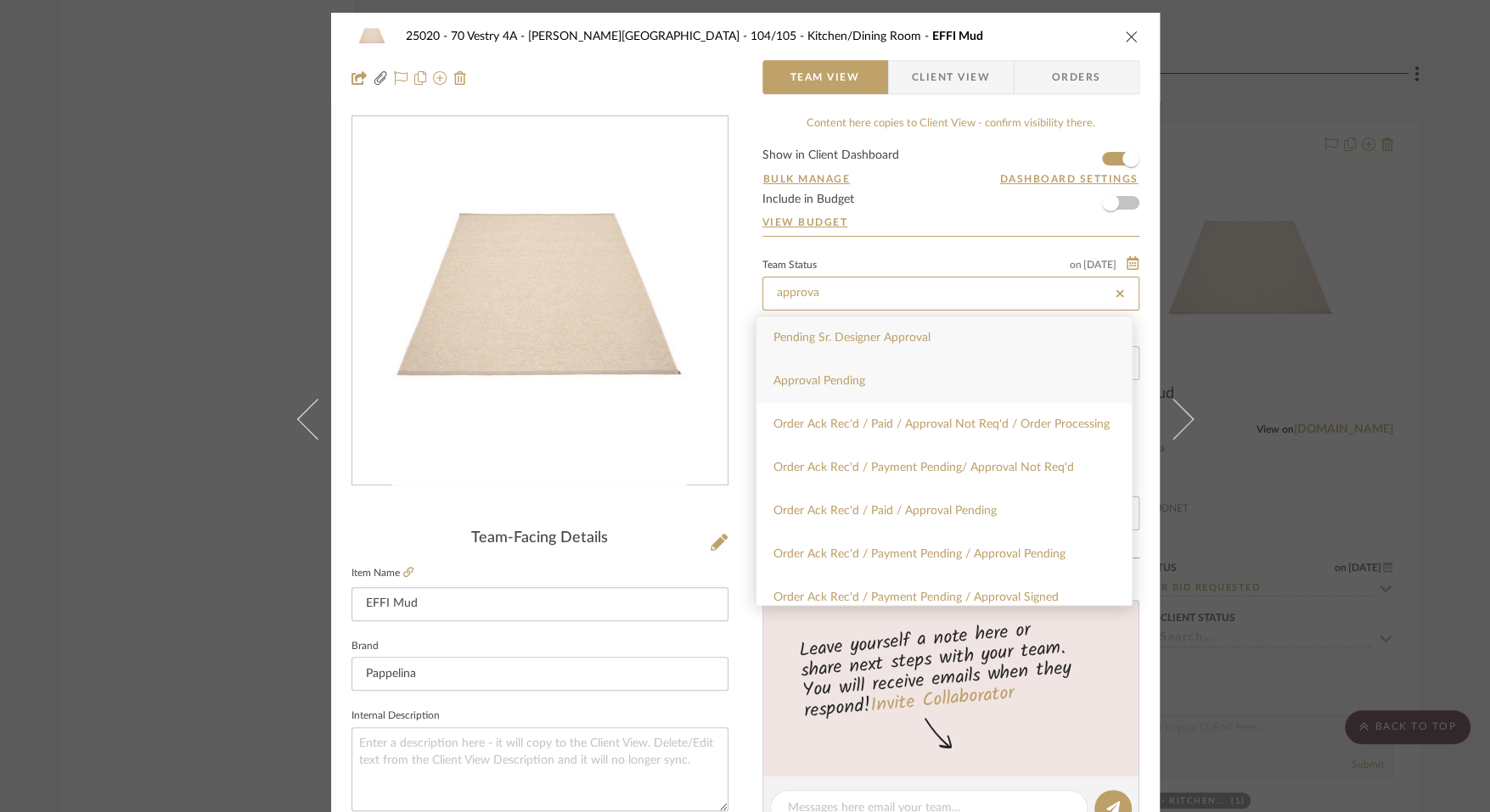
type input "approva"
click at [842, 364] on div "Approval Pending" at bounding box center [944, 381] width 376 height 43
type input "[DATE]"
type input "Approval Pending"
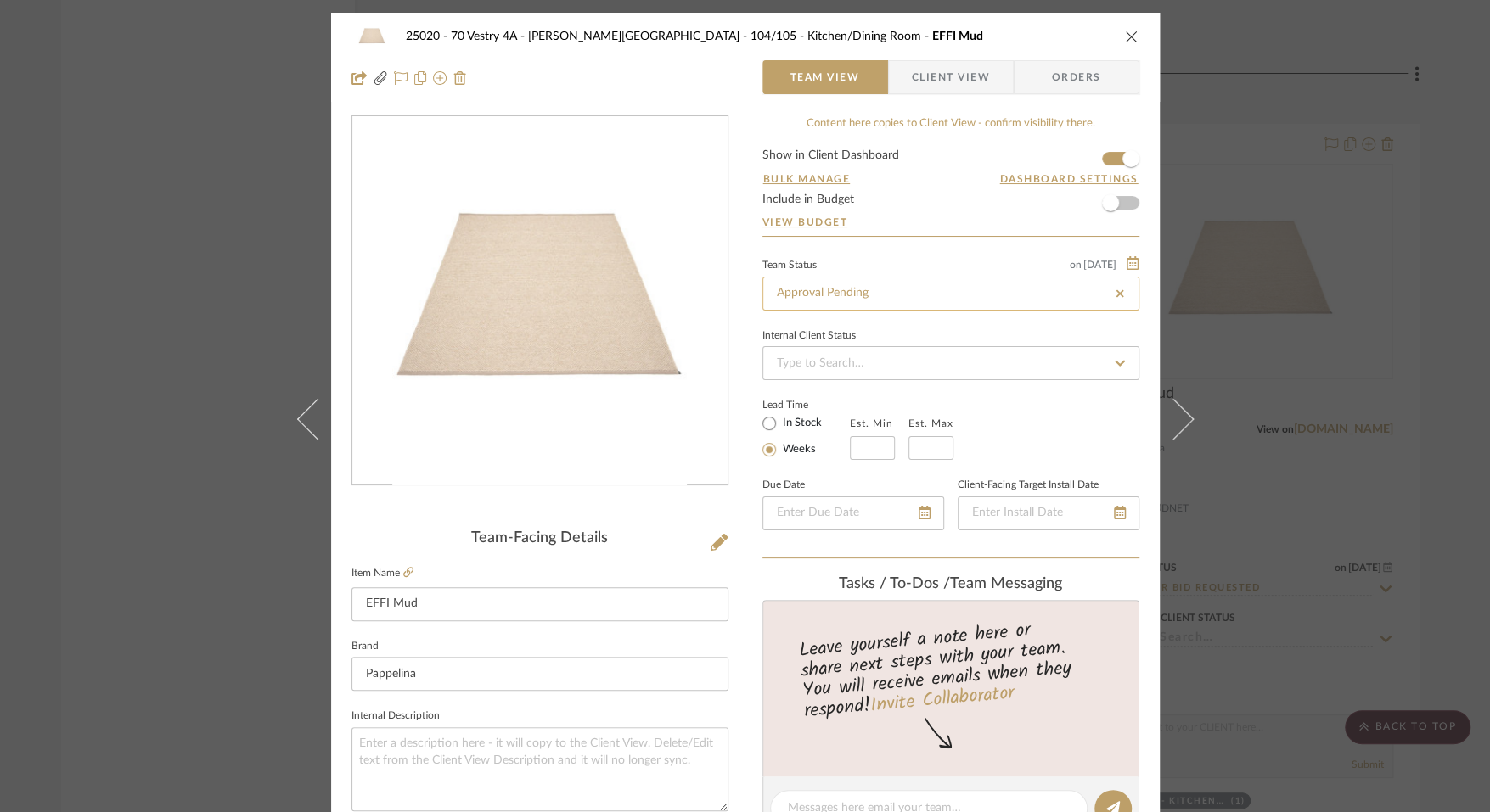
type input "[DATE]"
type input "Approval Pending"
click at [927, 91] on span "Client View" at bounding box center [950, 77] width 78 height 34
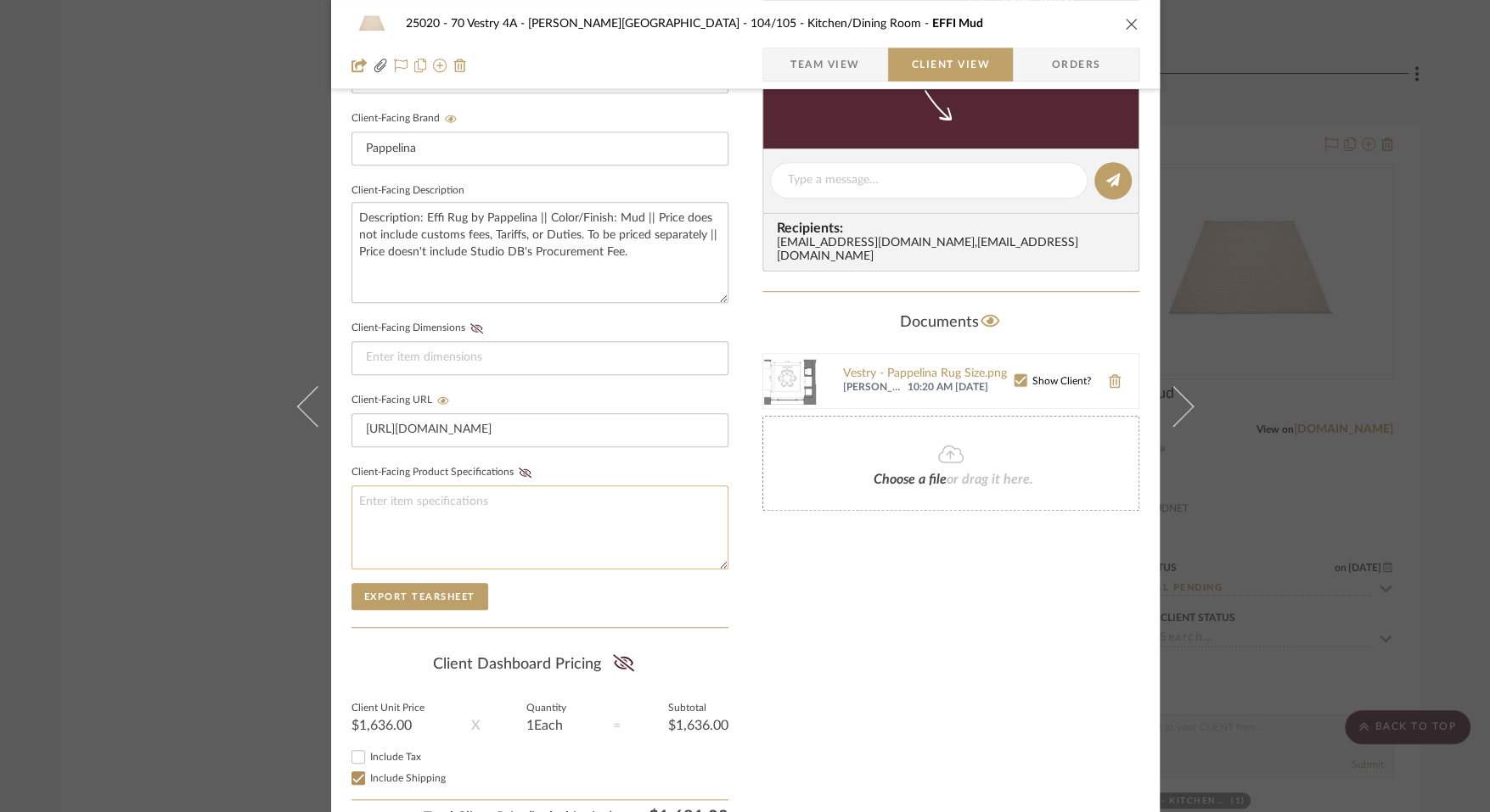
scroll to position [609, 0]
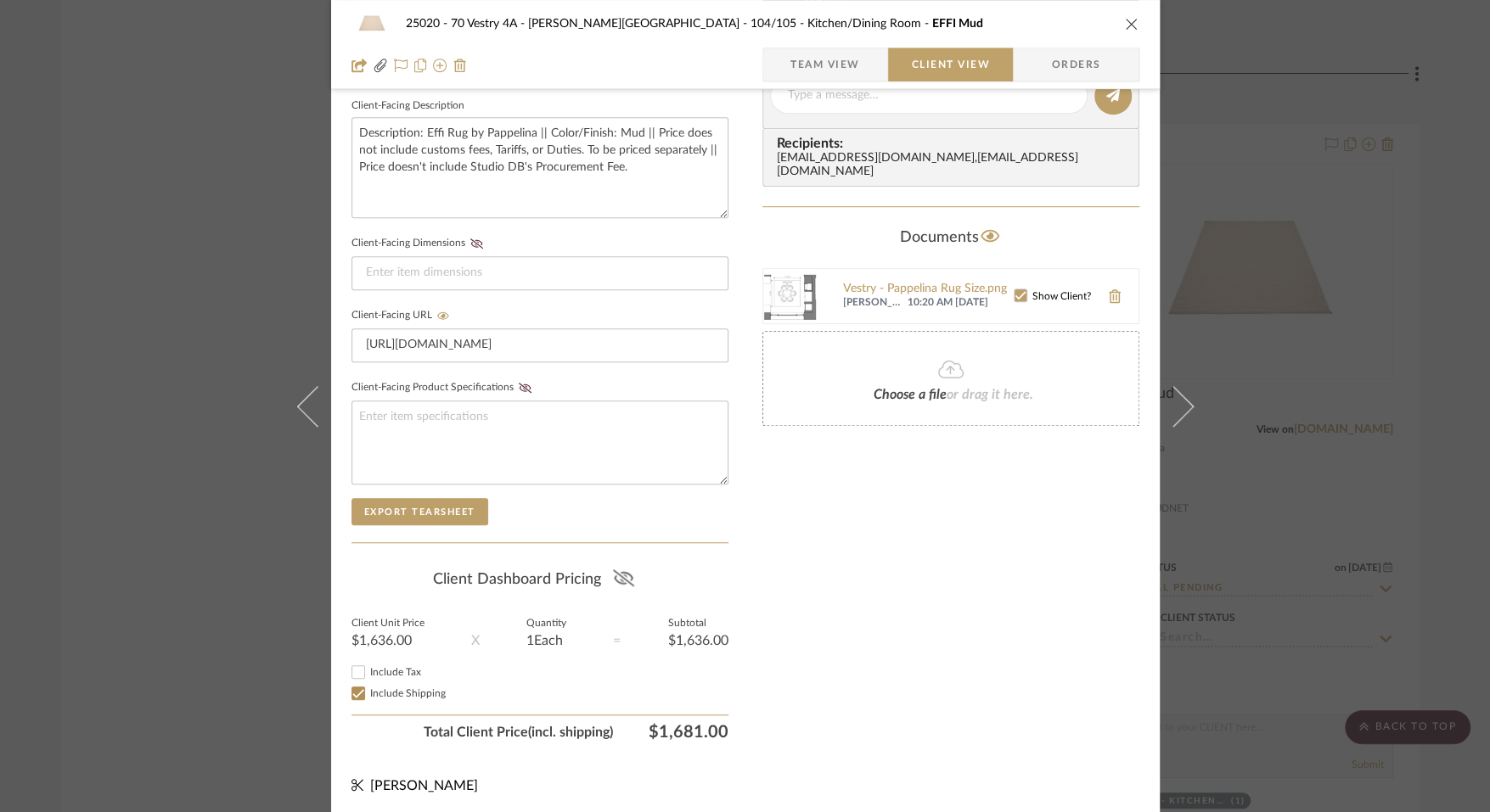
click at [617, 577] on icon at bounding box center [623, 577] width 21 height 17
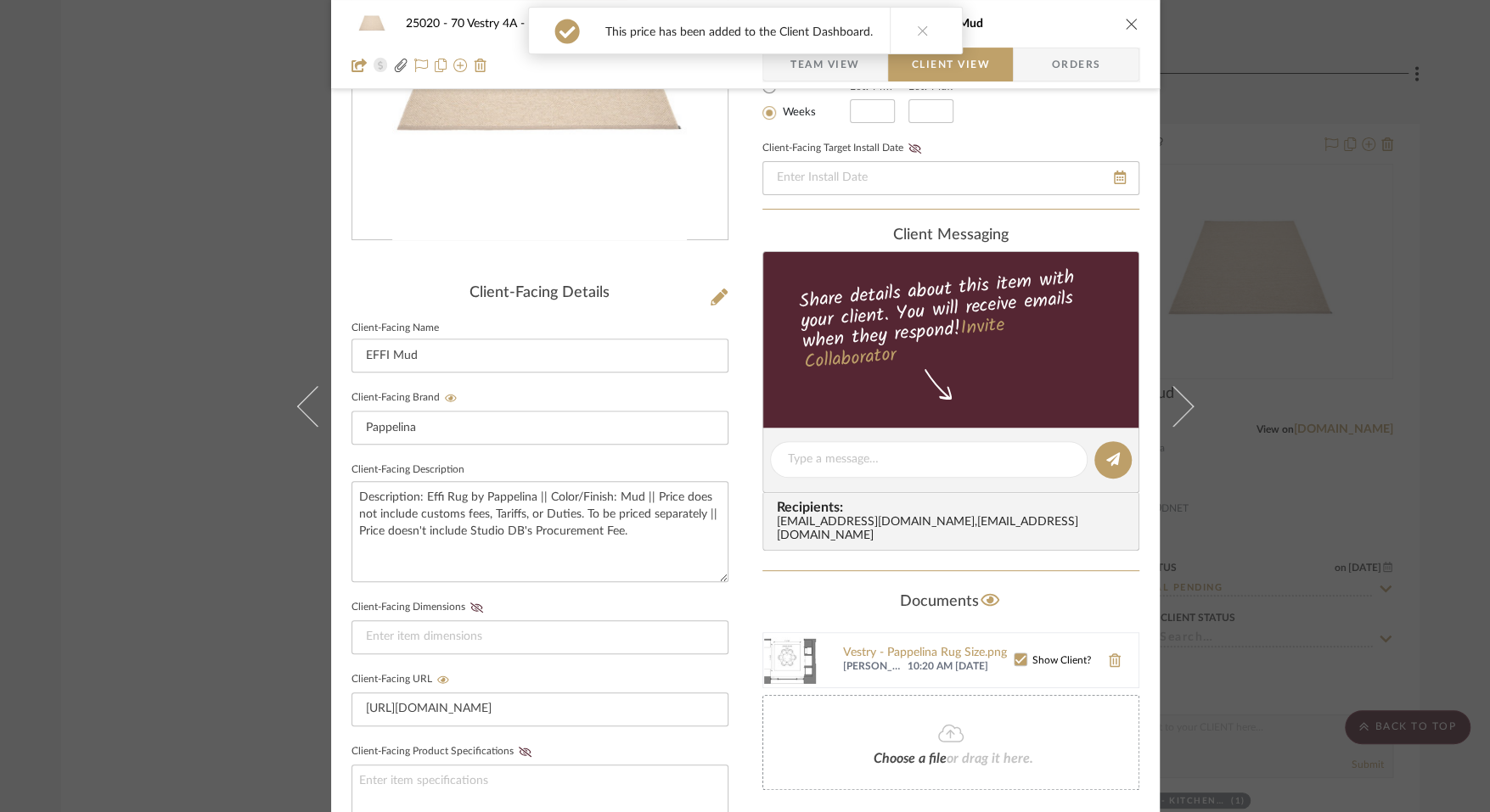
scroll to position [251, 0]
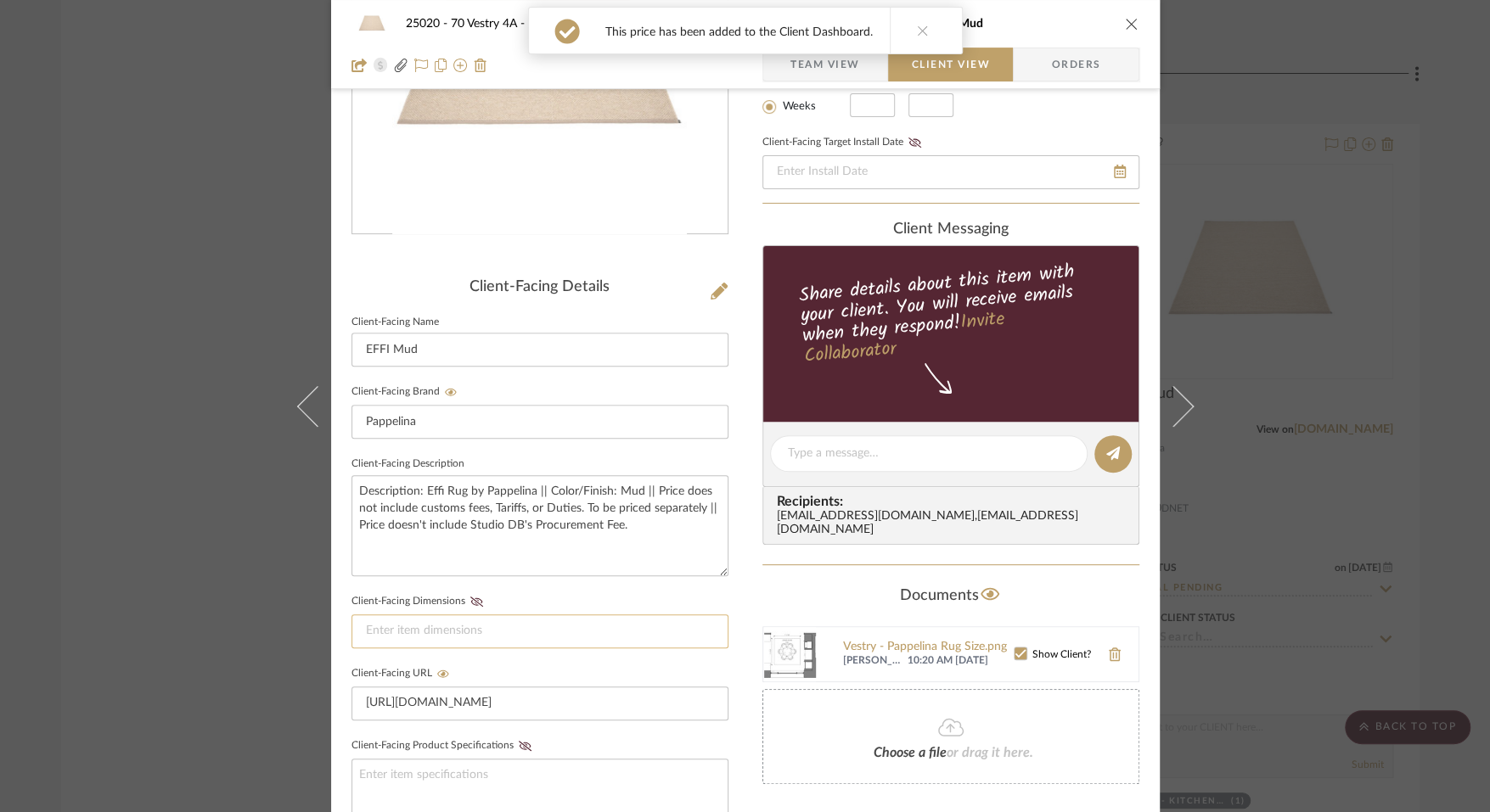
click at [668, 627] on input at bounding box center [540, 631] width 376 height 34
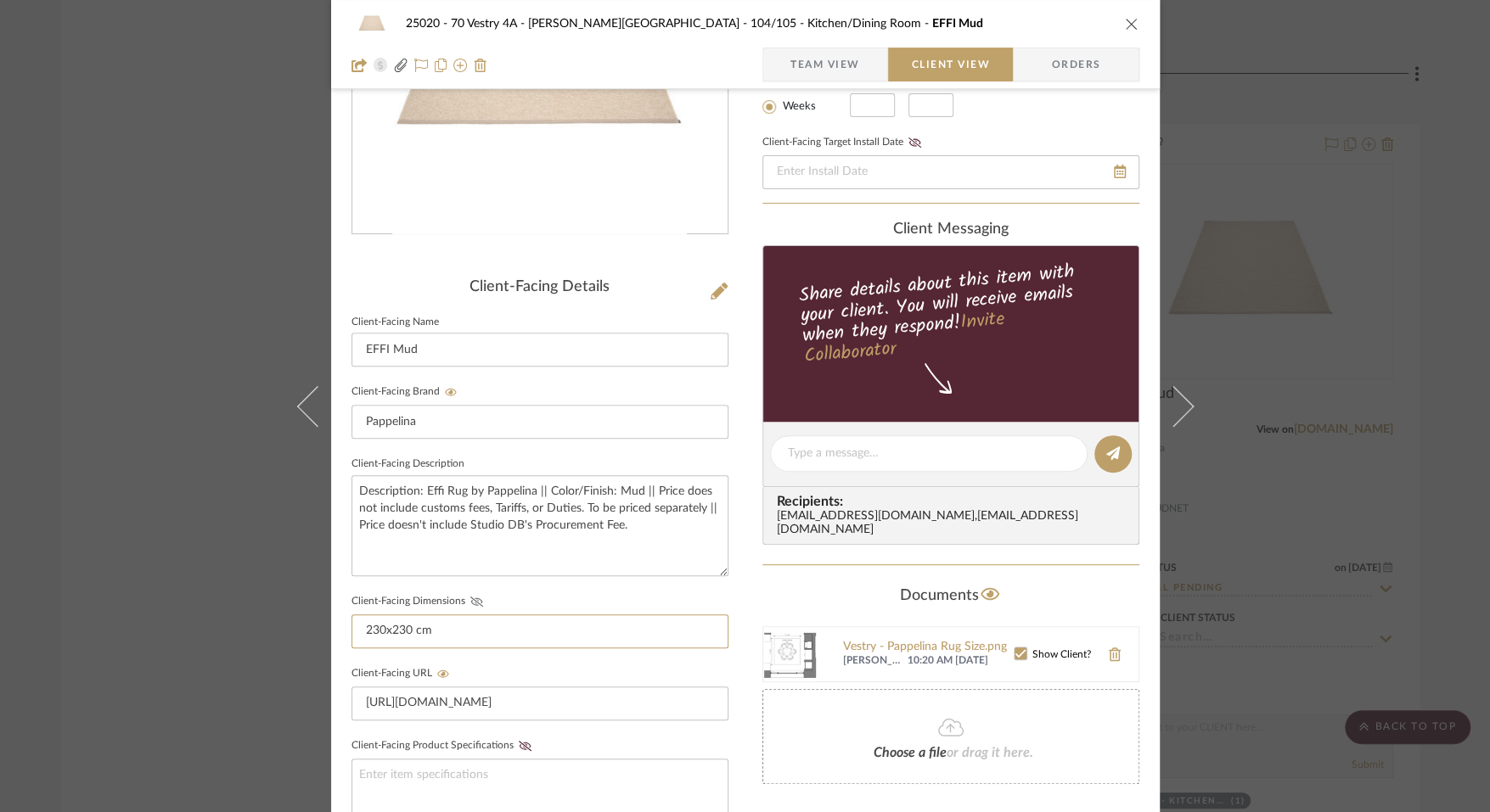
type input "230x230 cm"
click at [470, 601] on icon at bounding box center [476, 602] width 12 height 11
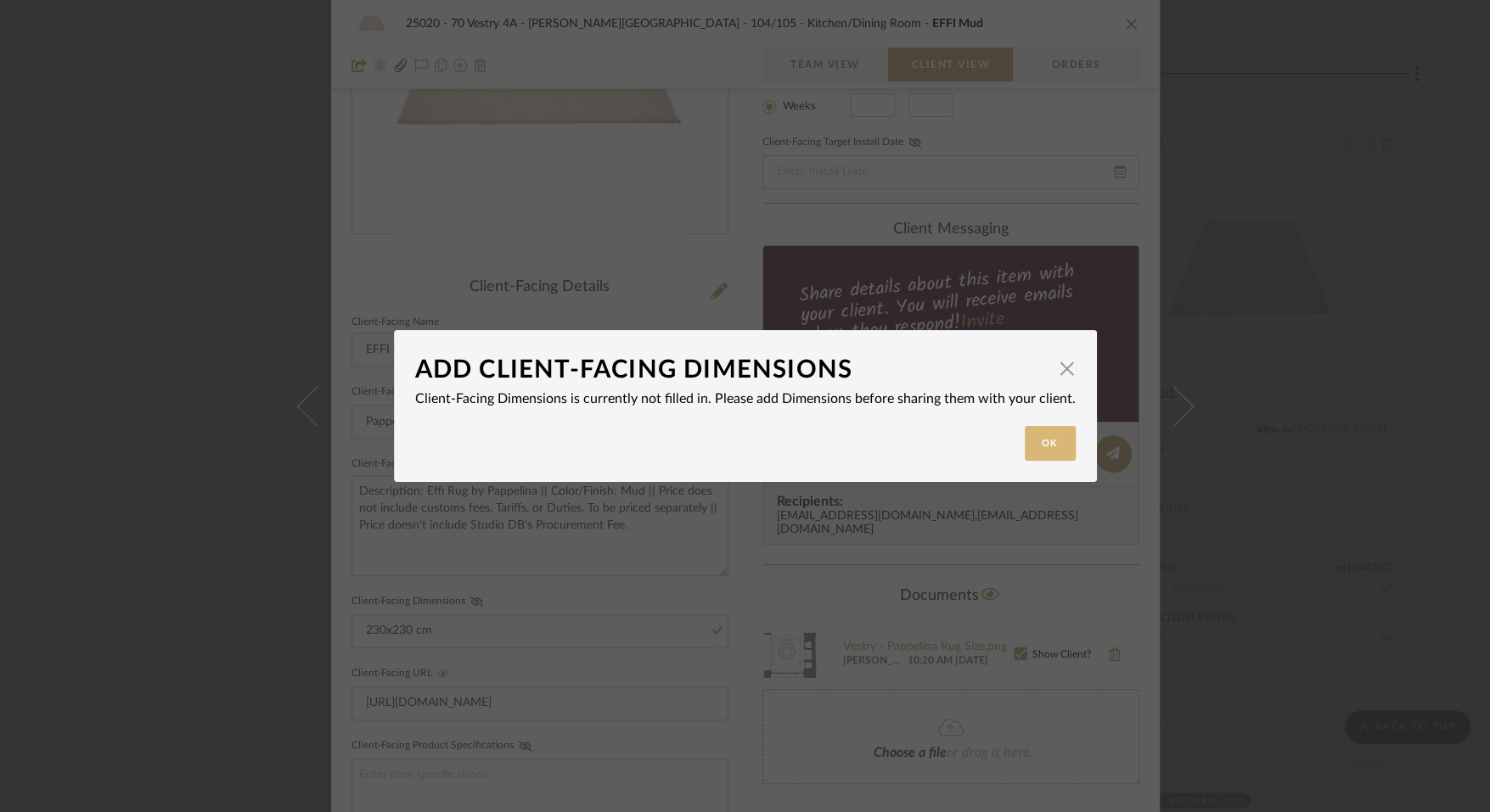
click at [1048, 435] on button "Ok" at bounding box center [1050, 443] width 51 height 34
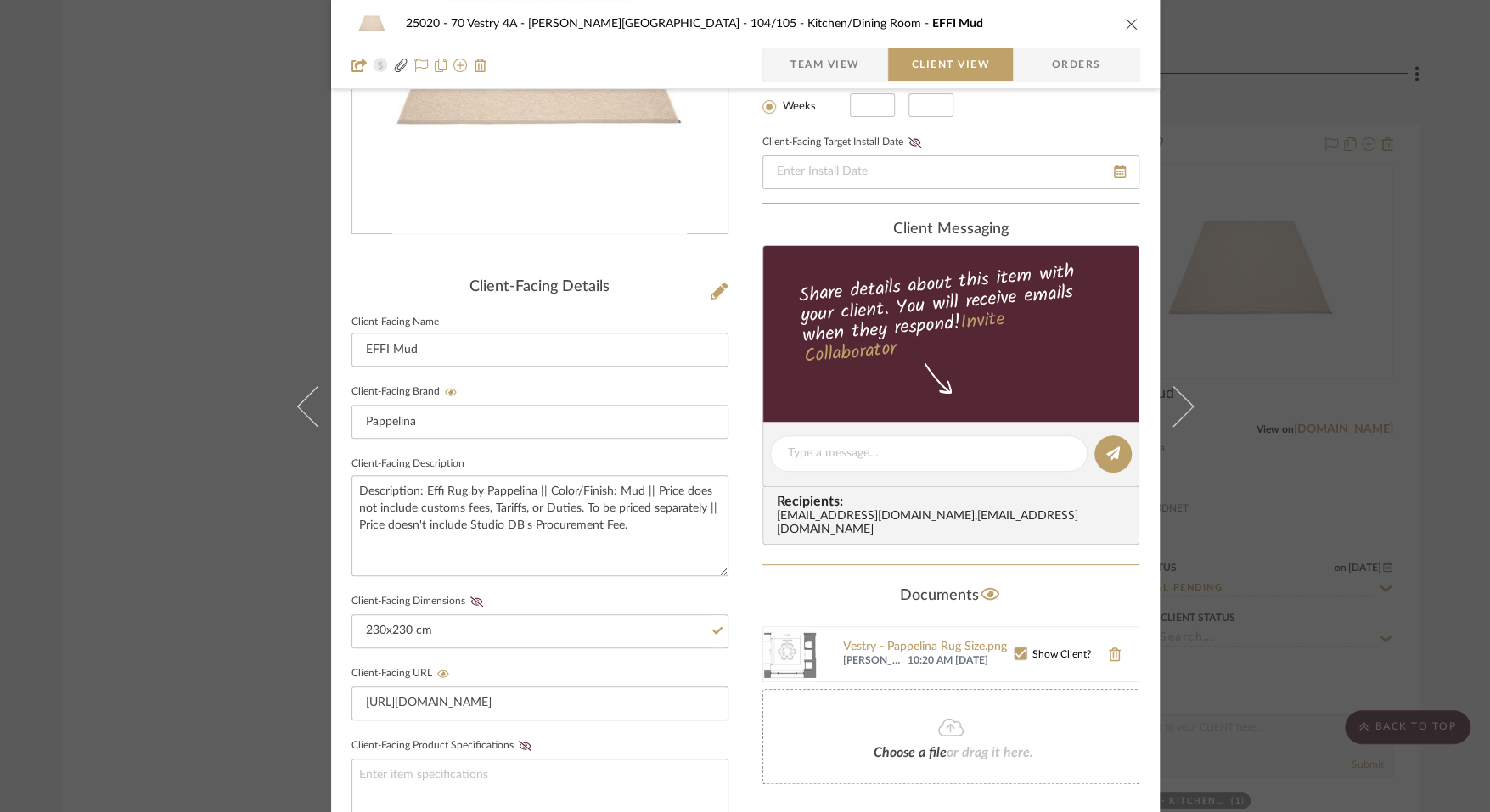
click at [468, 590] on fieldset "Client-Facing Dimensions 230x230 cm" at bounding box center [540, 619] width 376 height 58
click at [469, 602] on icon at bounding box center [475, 602] width 12 height 11
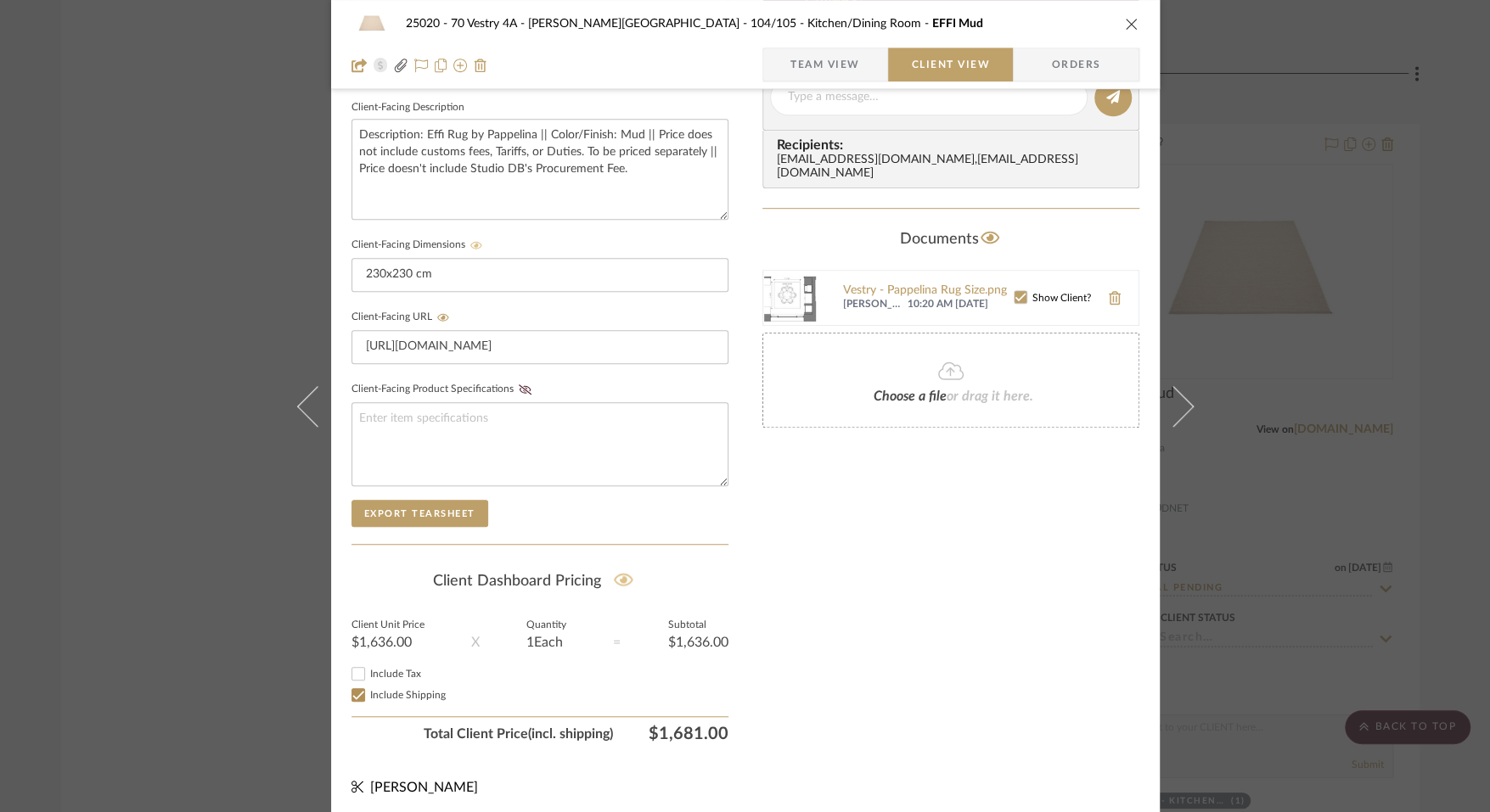
scroll to position [609, 0]
click at [924, 571] on div "Only content on this tab can share to Dashboard. Click eyeball icon to show or …" at bounding box center [950, 128] width 376 height 1243
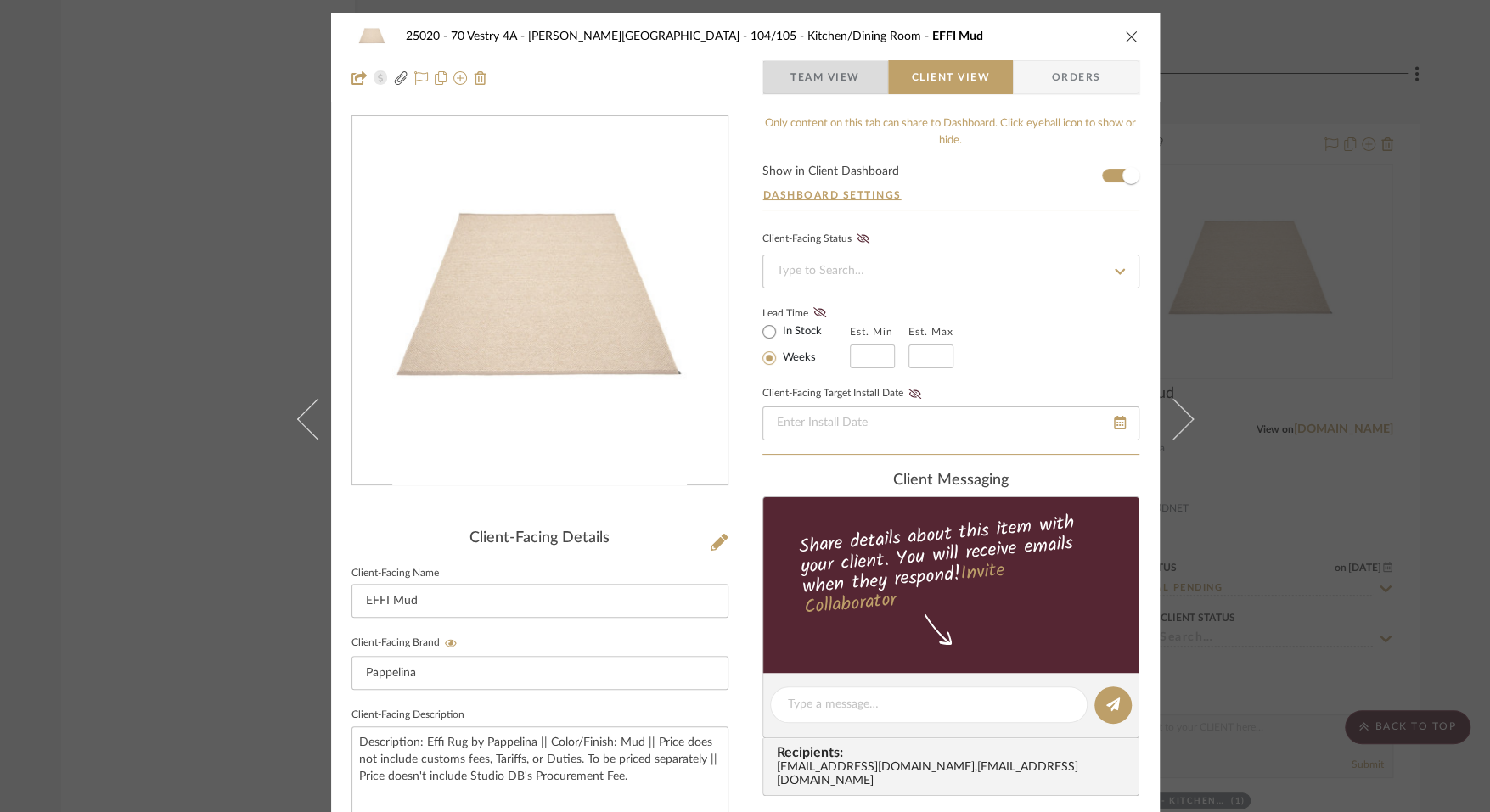
click at [869, 75] on span "Team View" at bounding box center [825, 77] width 124 height 34
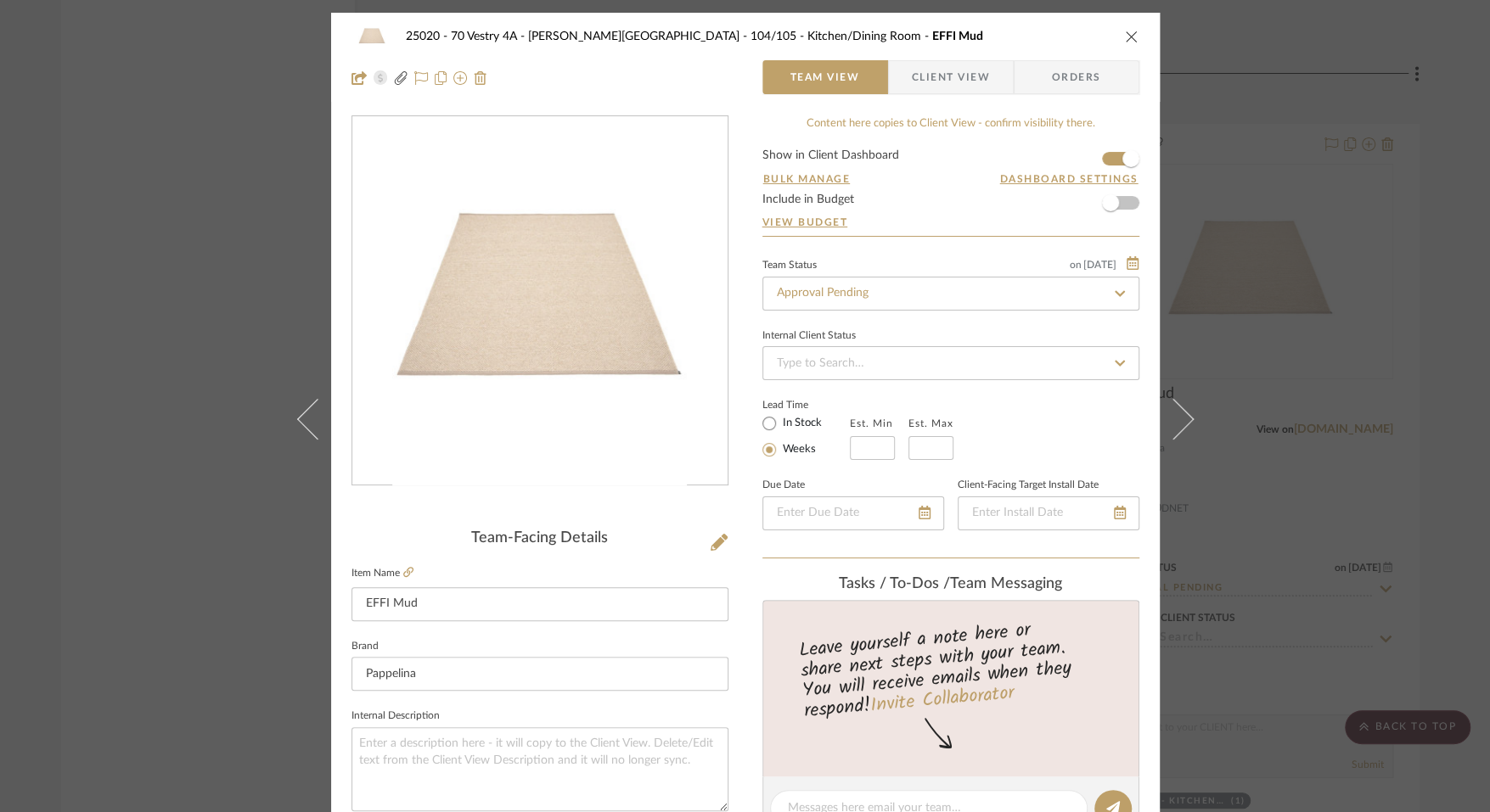
click at [1131, 26] on div "25020 - 70 Vestry 4A - [PERSON_NAME] 104/105 - Kitchen/Dining Room EFFI Mud" at bounding box center [745, 36] width 787 height 34
click at [1125, 35] on icon "close" at bounding box center [1131, 36] width 13 height 13
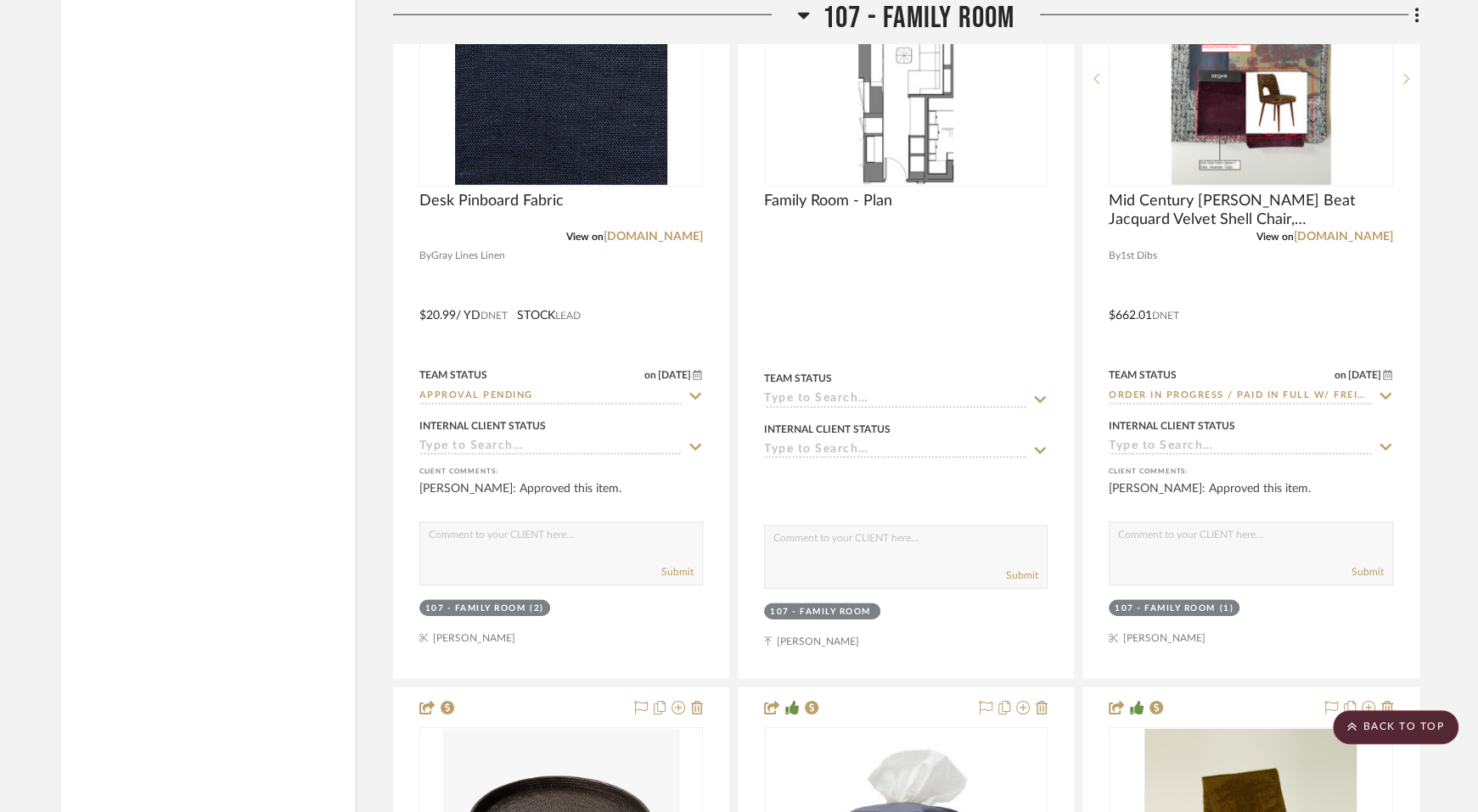
scroll to position [12133, 0]
